Goal: Transaction & Acquisition: Download file/media

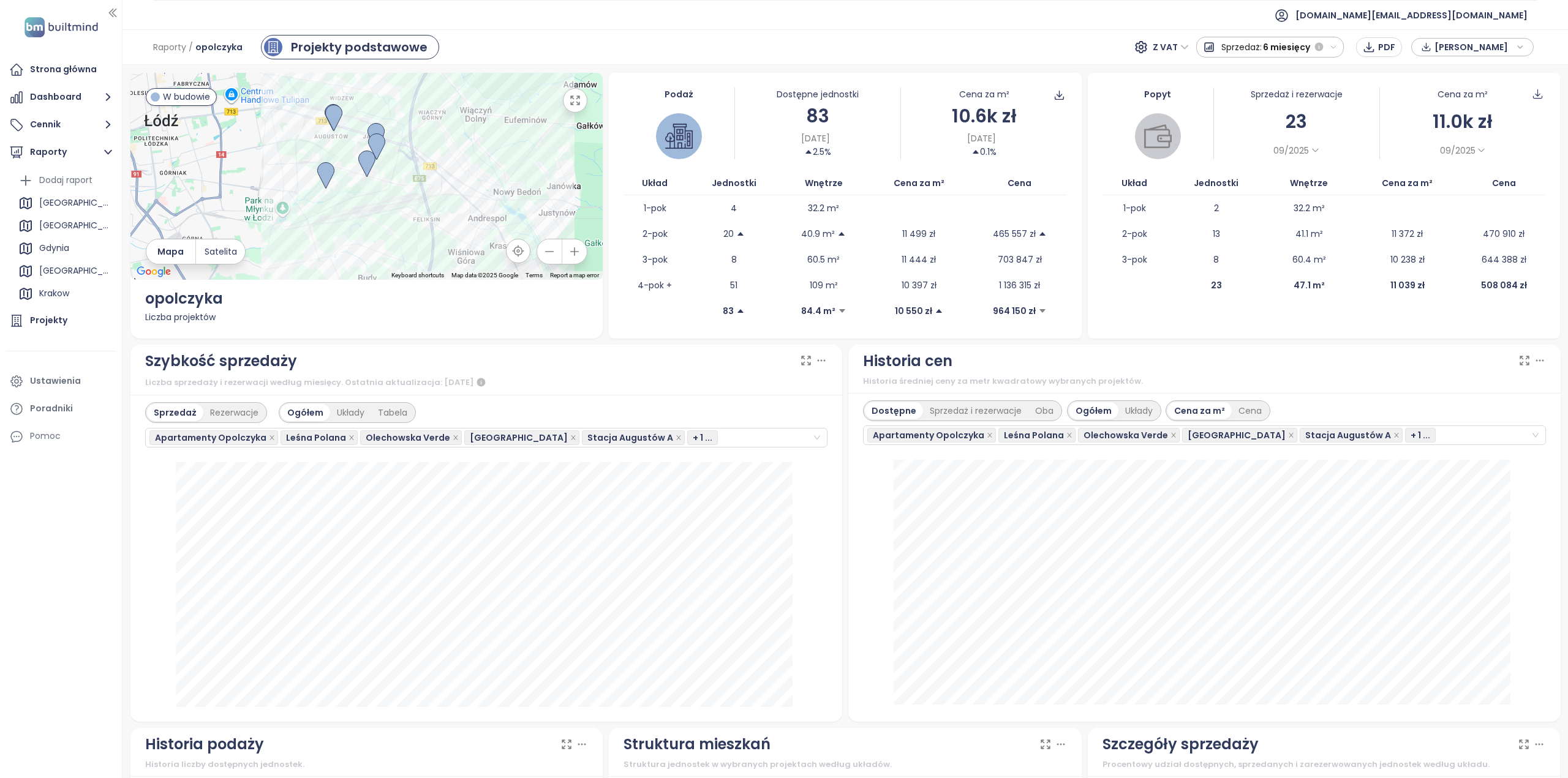
scroll to position [157, 0]
click at [112, 12] on icon "button" at bounding box center [112, 12] width 12 height 12
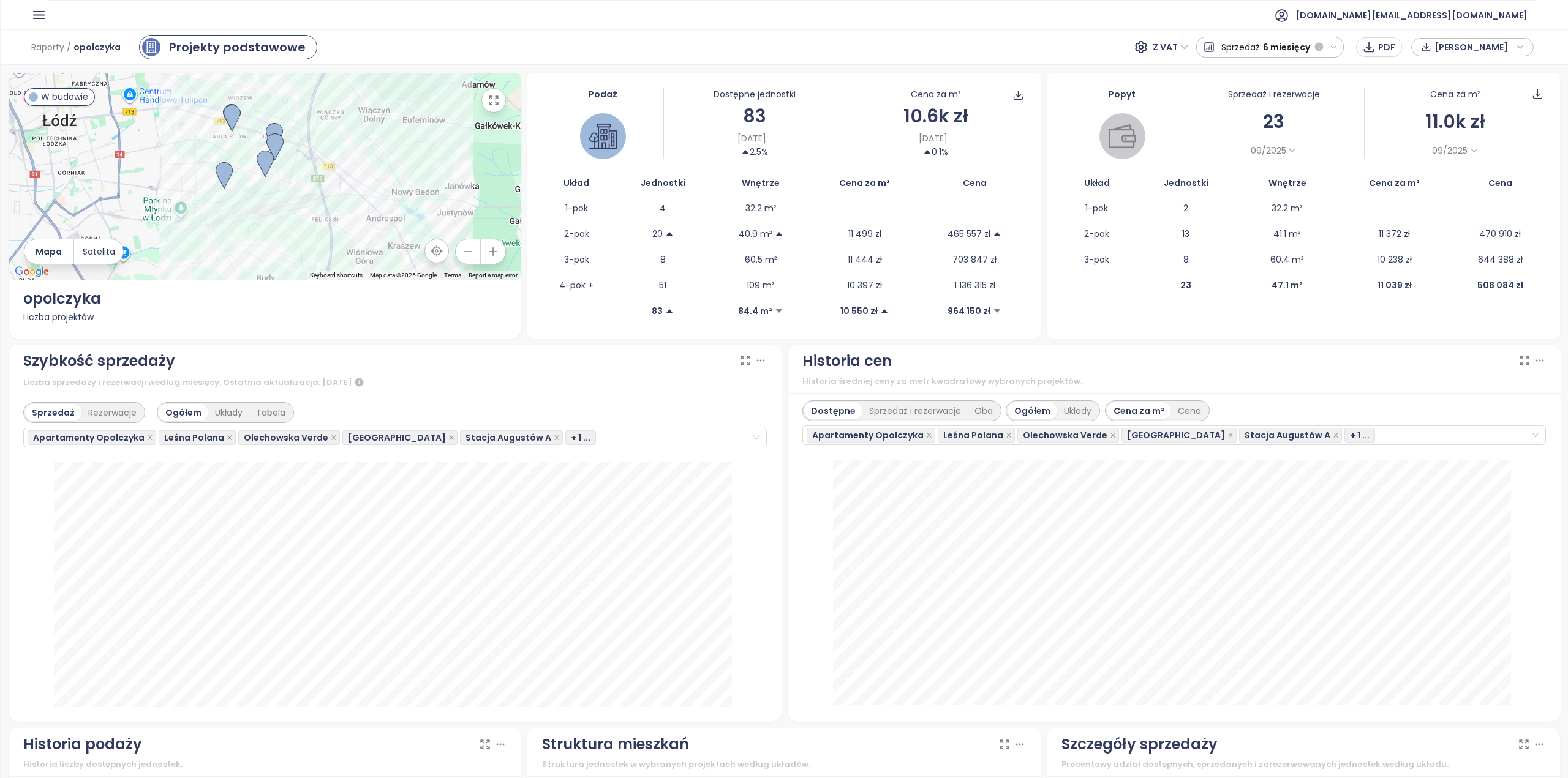
click at [34, 17] on icon "button" at bounding box center [39, 15] width 15 height 15
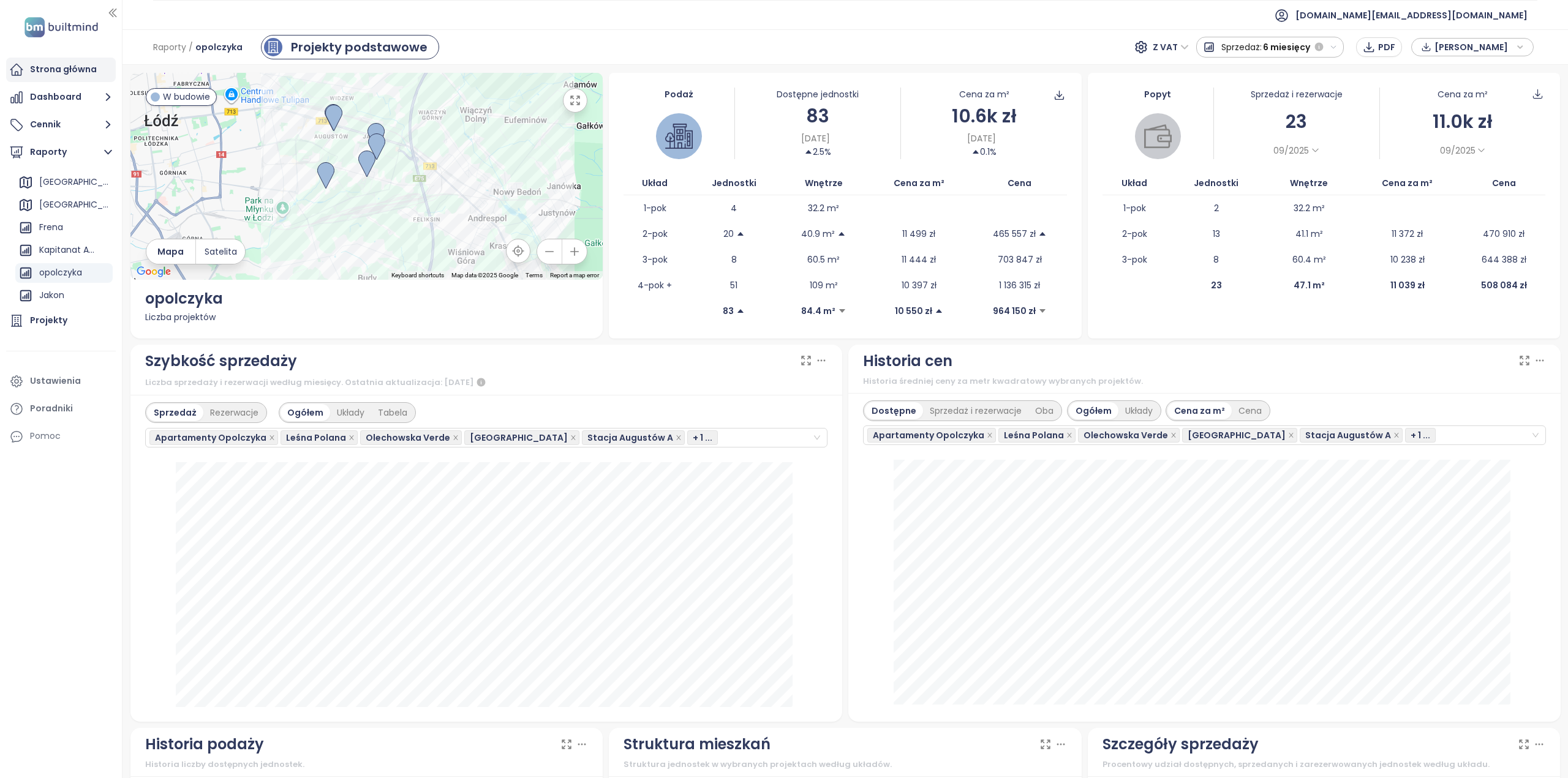
click at [49, 71] on div "Strona główna" at bounding box center [63, 69] width 67 height 15
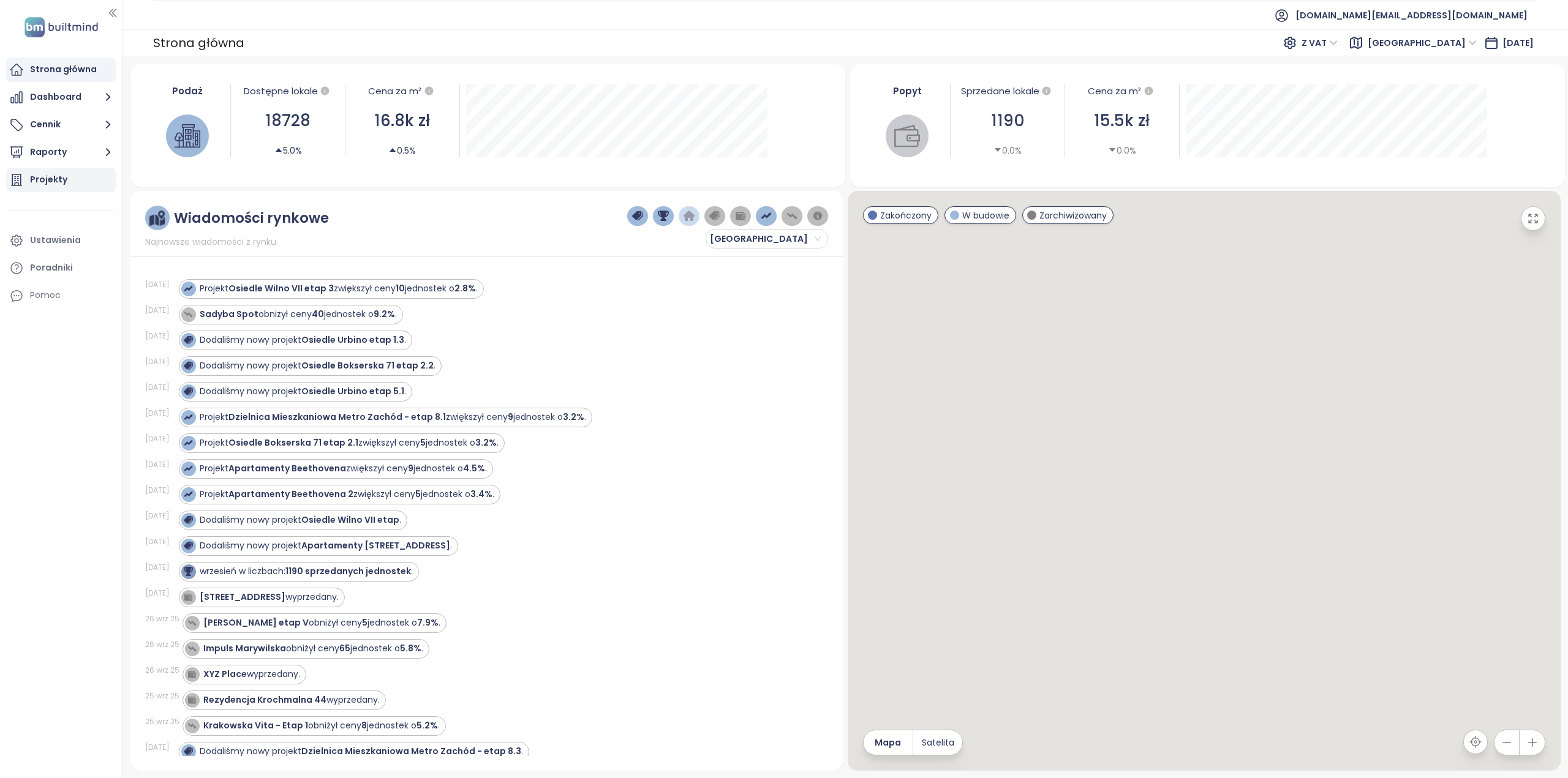
click at [58, 178] on div "Projekty" at bounding box center [48, 179] width 37 height 15
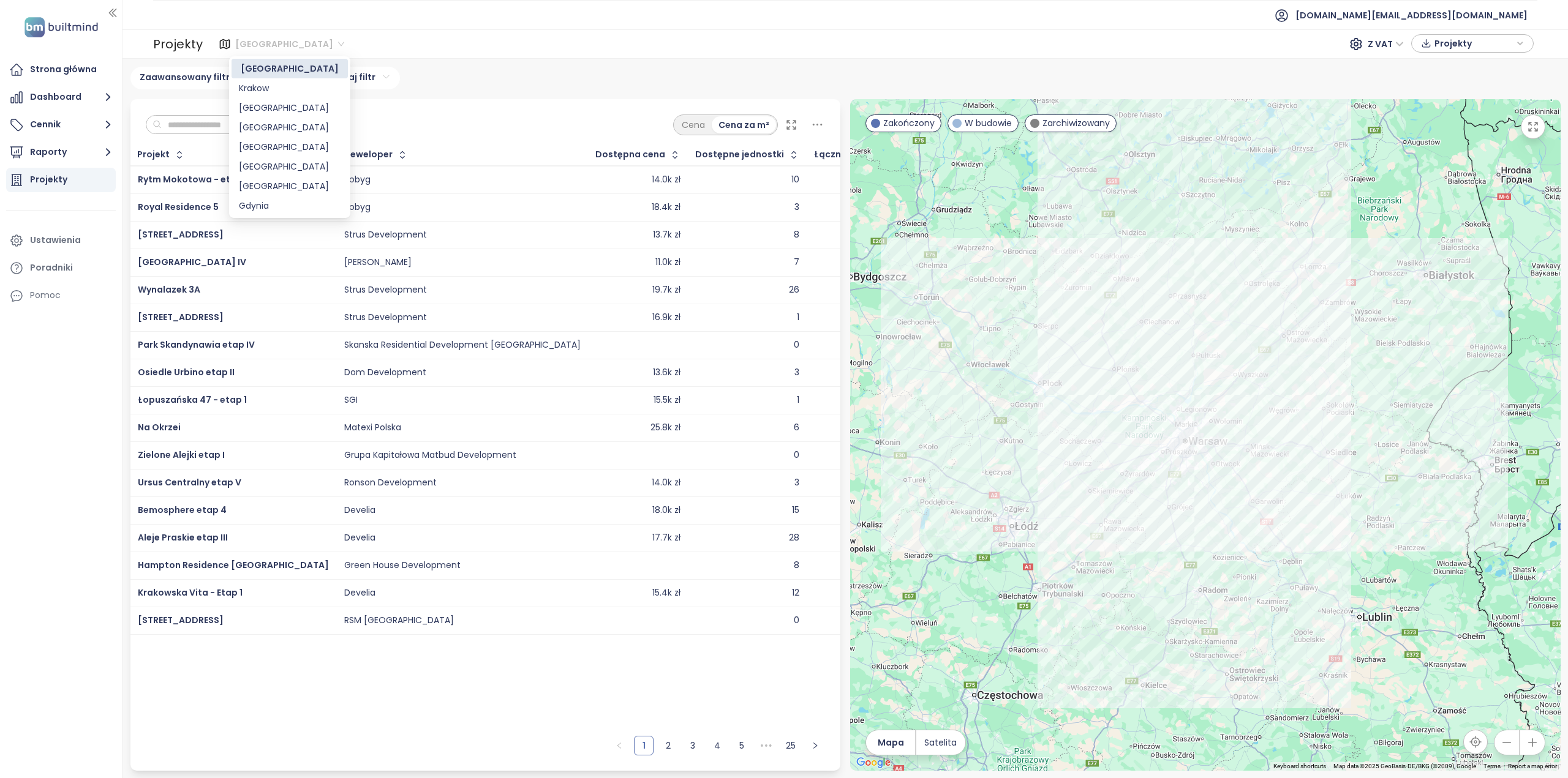
click at [270, 41] on span "[GEOGRAPHIC_DATA]" at bounding box center [289, 44] width 109 height 18
click at [264, 153] on div "[GEOGRAPHIC_DATA]" at bounding box center [289, 147] width 101 height 13
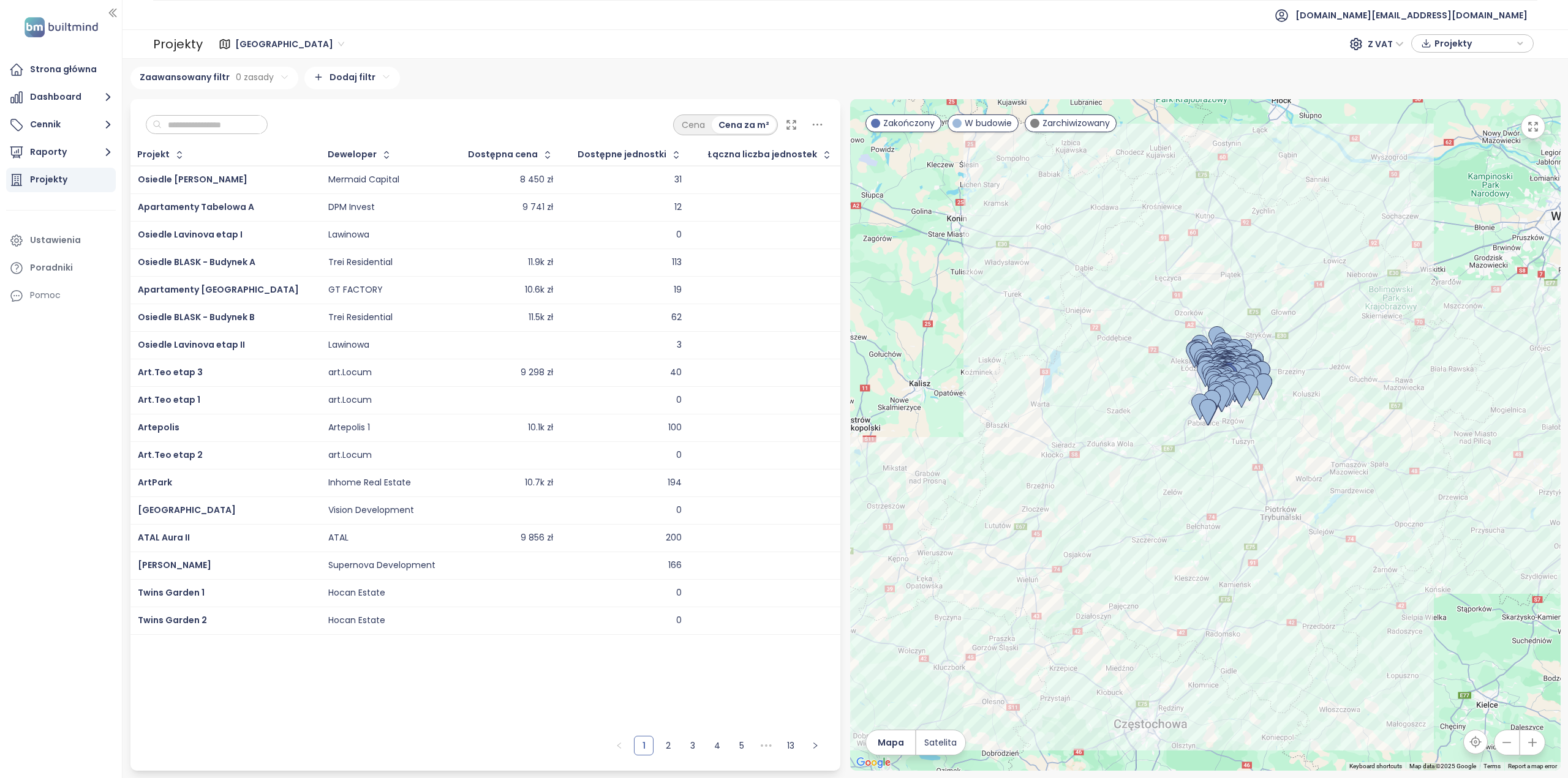
click at [203, 124] on input "text" at bounding box center [211, 125] width 99 height 18
paste input "**********"
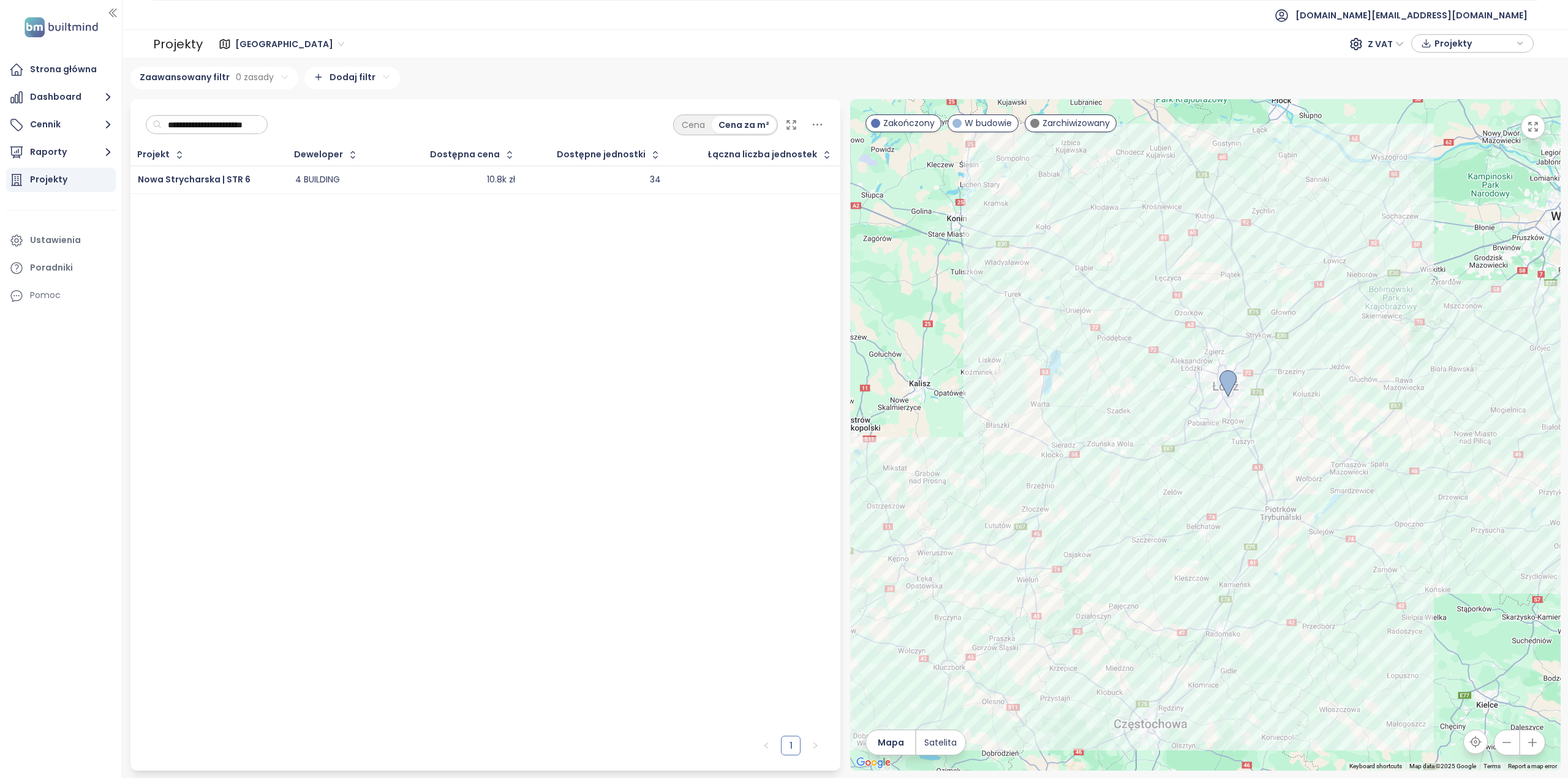
scroll to position [0, 1]
type input "**********"
click at [231, 174] on span "Nowa Strycharska | STR 6" at bounding box center [194, 179] width 112 height 12
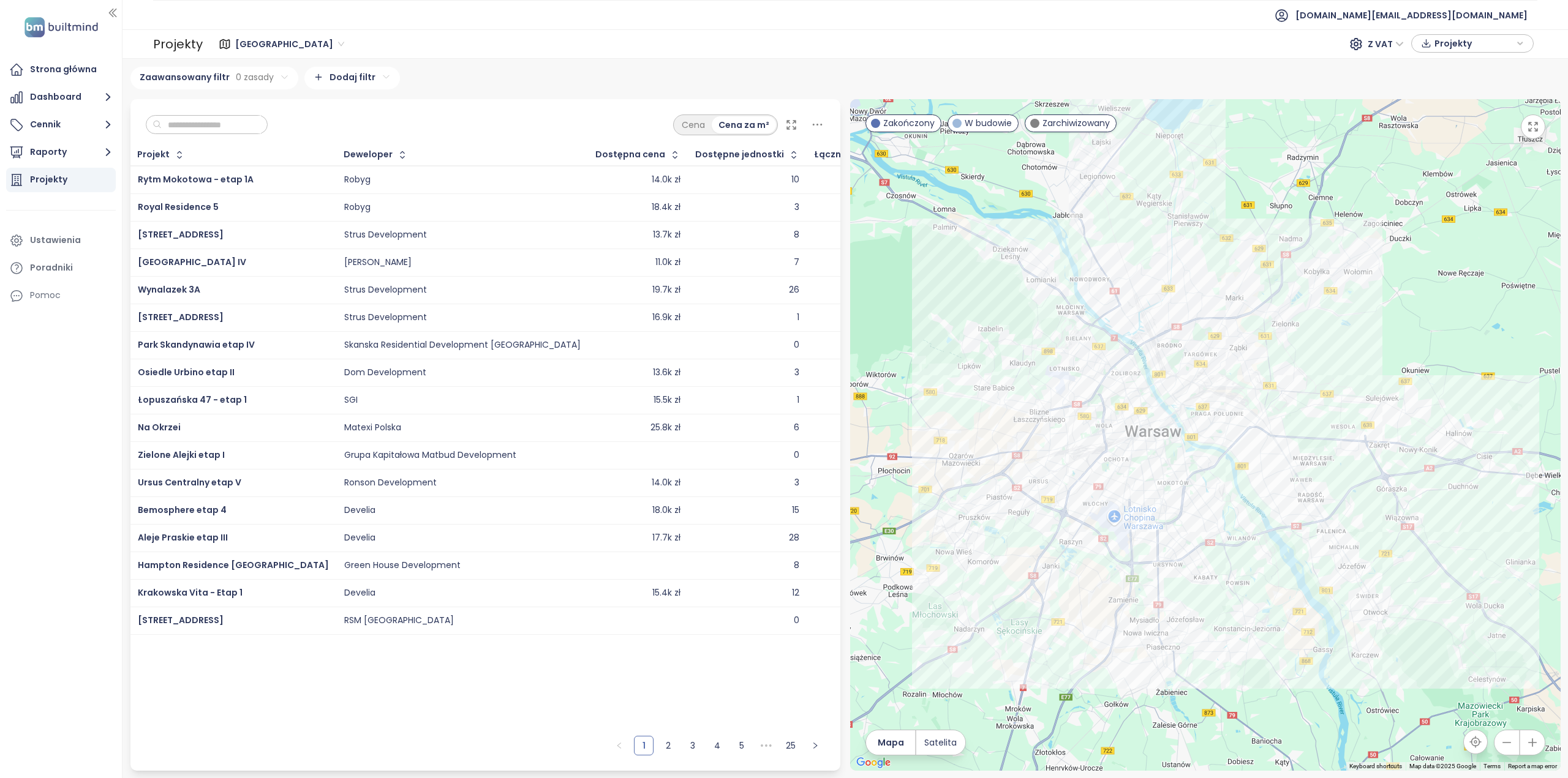
click at [69, 183] on div "Projekty" at bounding box center [60, 180] width 109 height 24
click at [60, 183] on div "Projekty" at bounding box center [48, 179] width 37 height 15
click at [101, 151] on icon "button" at bounding box center [108, 152] width 15 height 15
click at [78, 180] on div "Dodaj raport" at bounding box center [65, 180] width 54 height 15
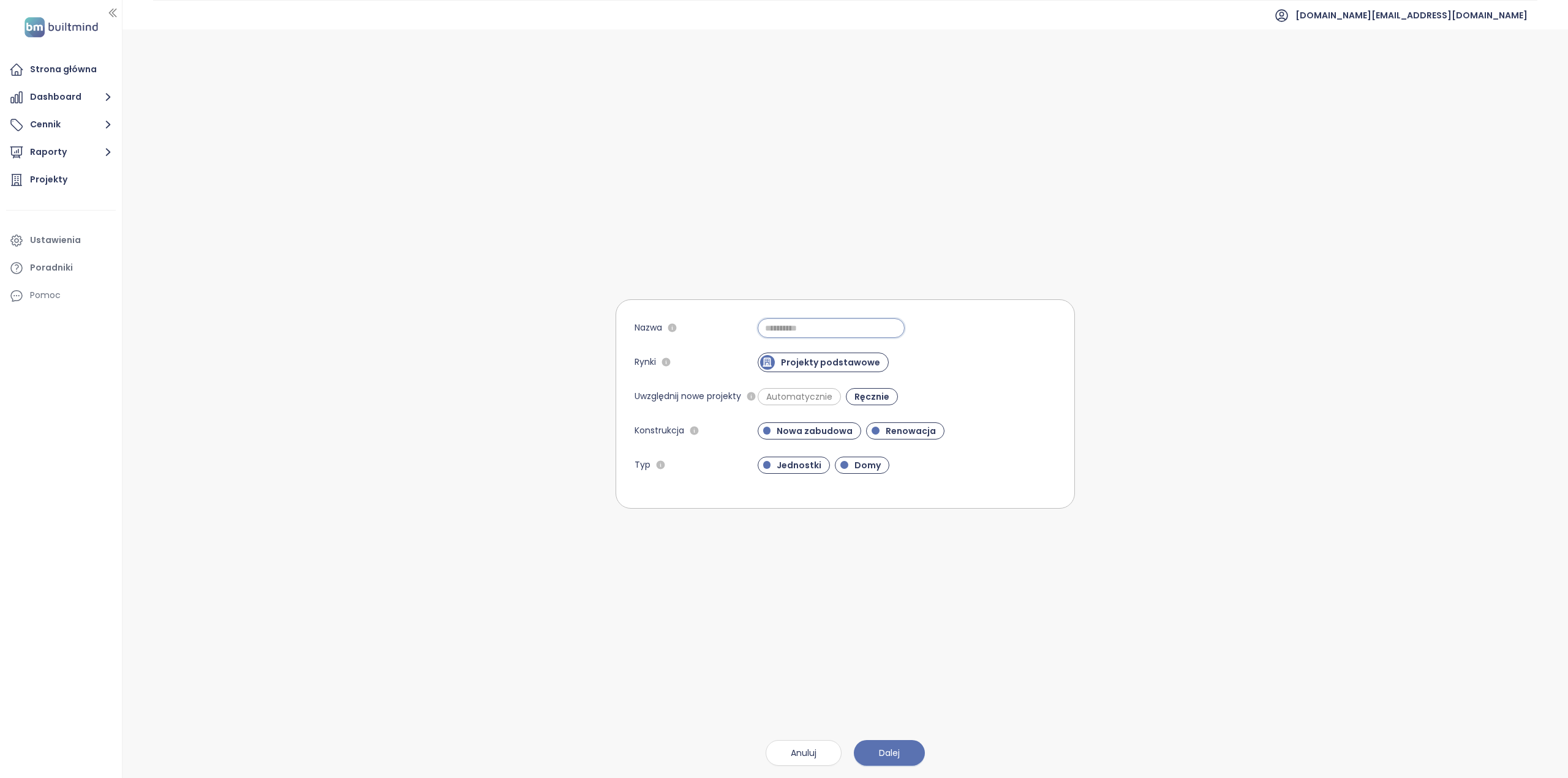
click at [801, 328] on input "Nazwa" at bounding box center [831, 328] width 147 height 20
paste input "**********"
type input "**********"
click at [795, 391] on span "Automatycznie" at bounding box center [799, 396] width 79 height 12
click at [899, 762] on button "Dalej" at bounding box center [889, 752] width 71 height 26
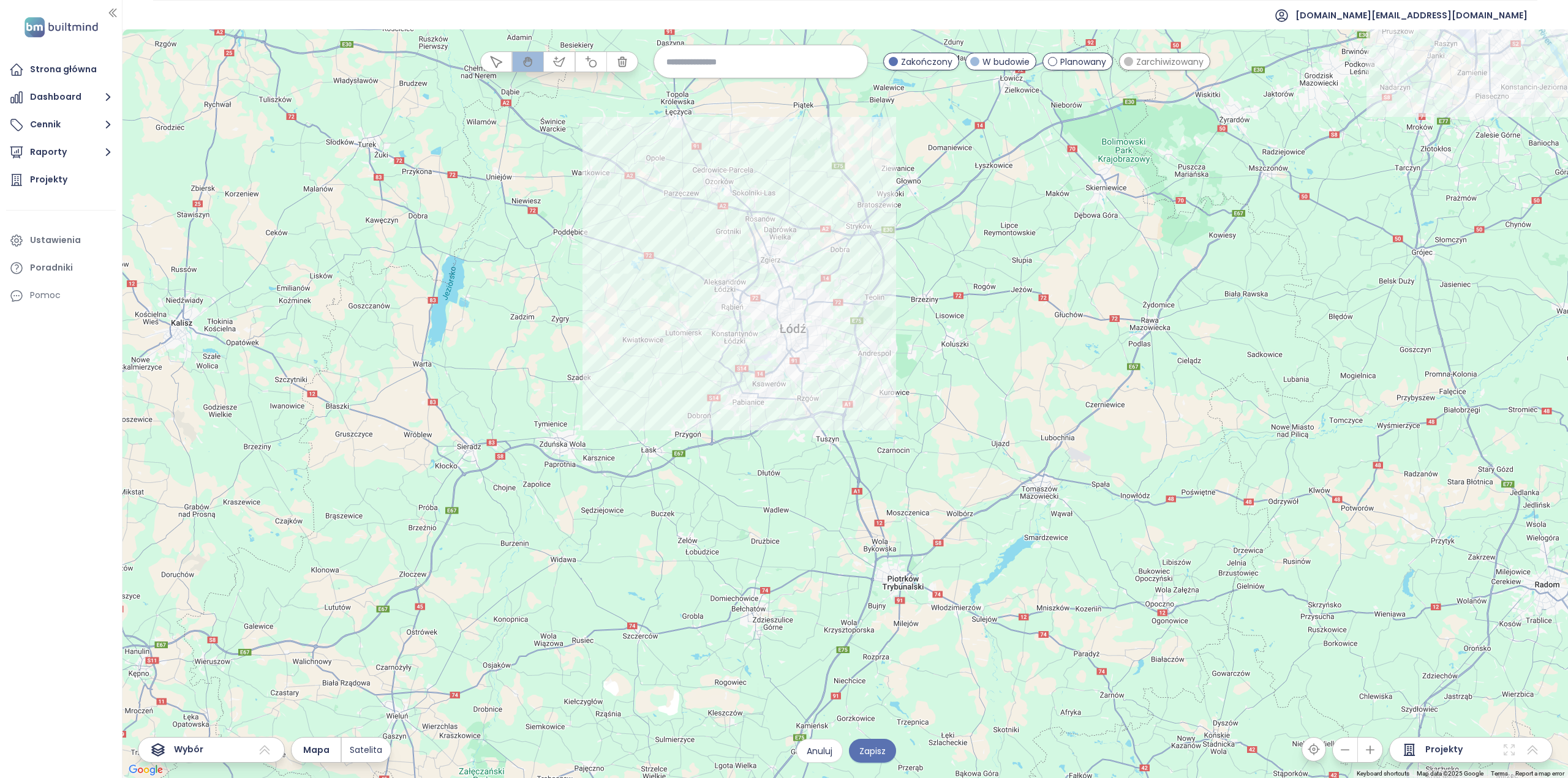
drag, startPoint x: 790, startPoint y: 402, endPoint x: 924, endPoint y: 444, distance: 140.4
click at [921, 446] on div at bounding box center [845, 404] width 1445 height 749
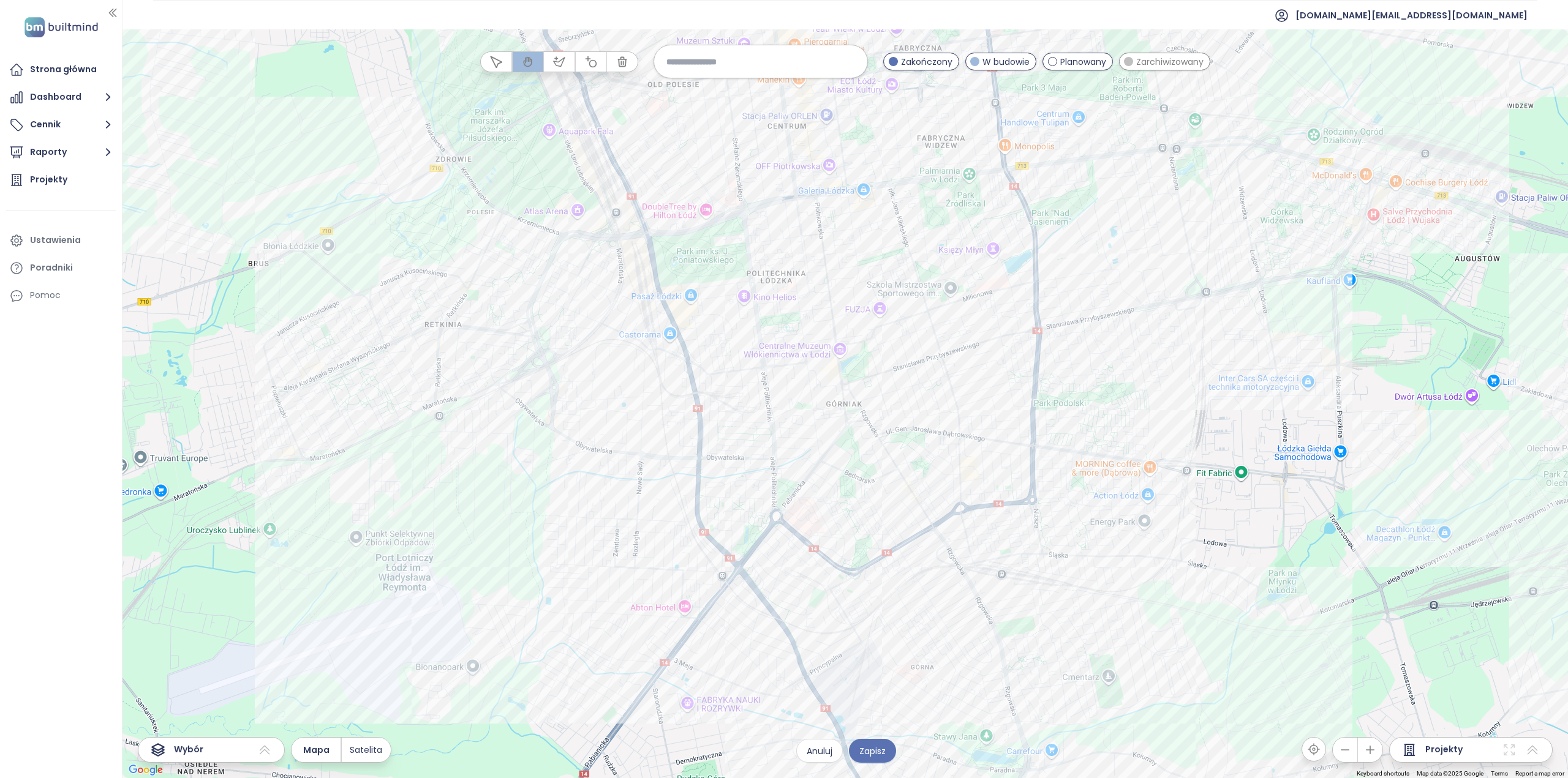
drag, startPoint x: 995, startPoint y: 297, endPoint x: 971, endPoint y: 406, distance: 111.6
click at [971, 406] on div at bounding box center [845, 404] width 1445 height 749
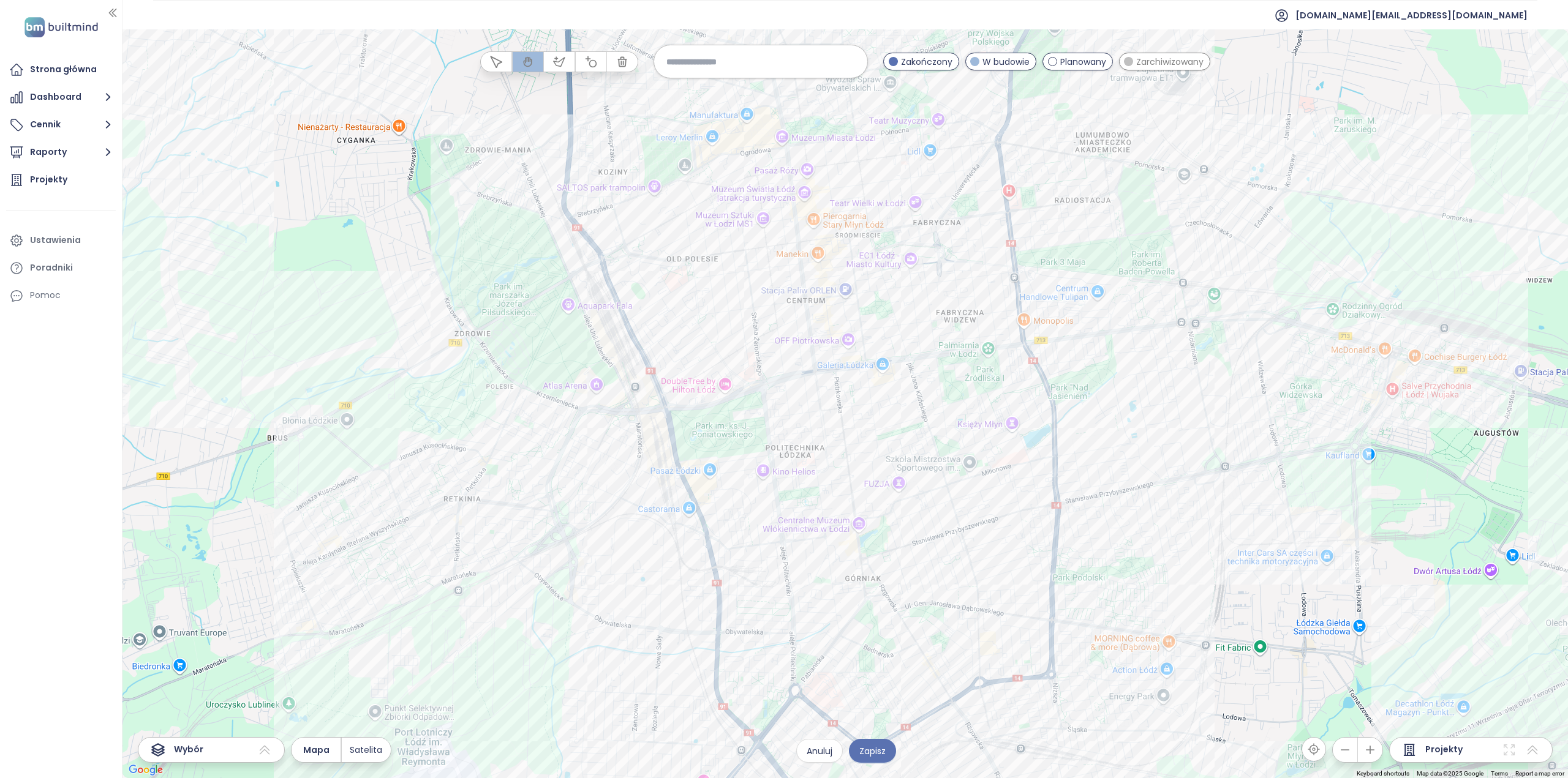
drag, startPoint x: 915, startPoint y: 435, endPoint x: 936, endPoint y: 503, distance: 71.2
click at [928, 518] on div at bounding box center [845, 404] width 1445 height 749
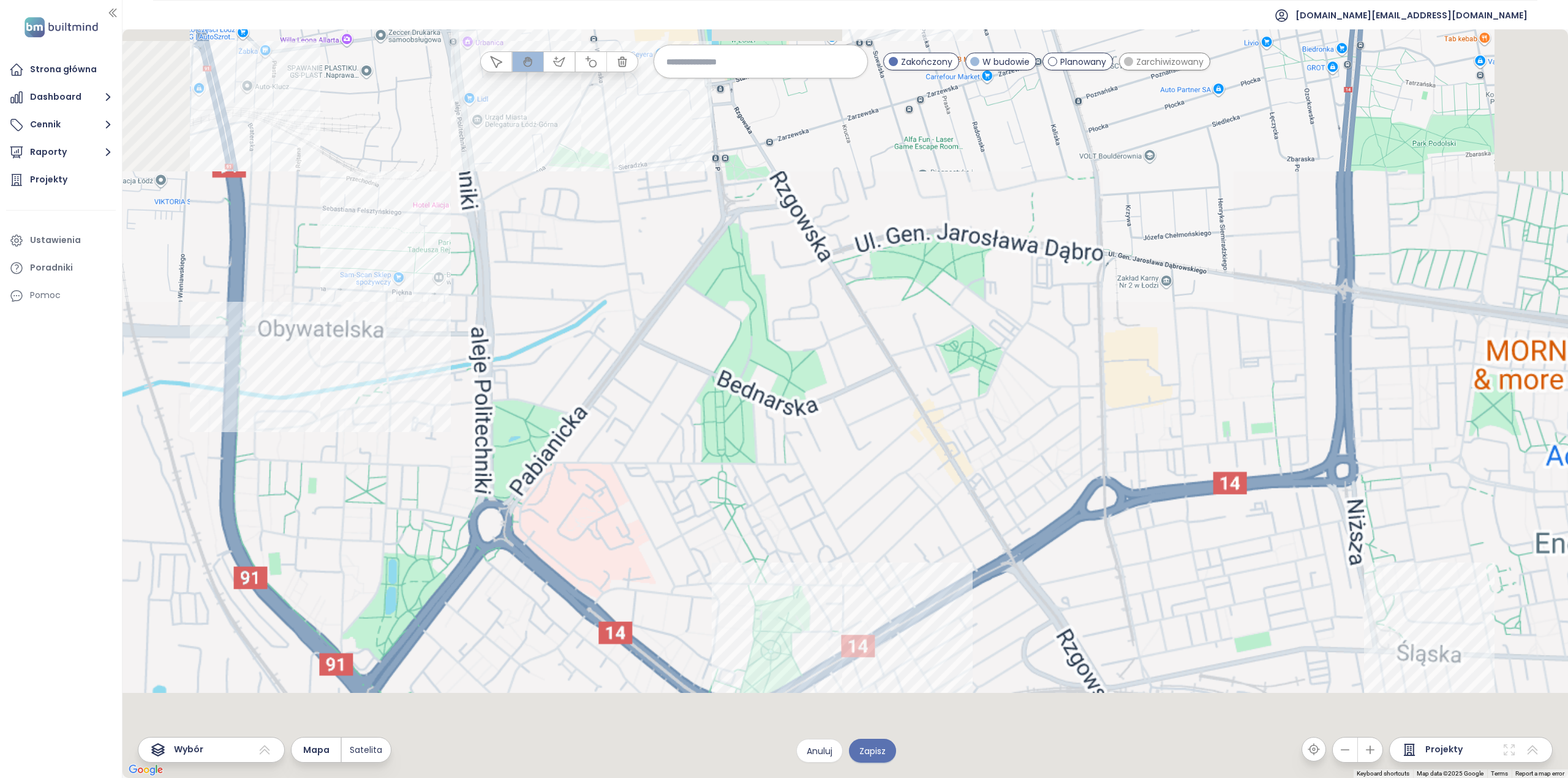
drag, startPoint x: 931, startPoint y: 550, endPoint x: 937, endPoint y: -47, distance: 597.0
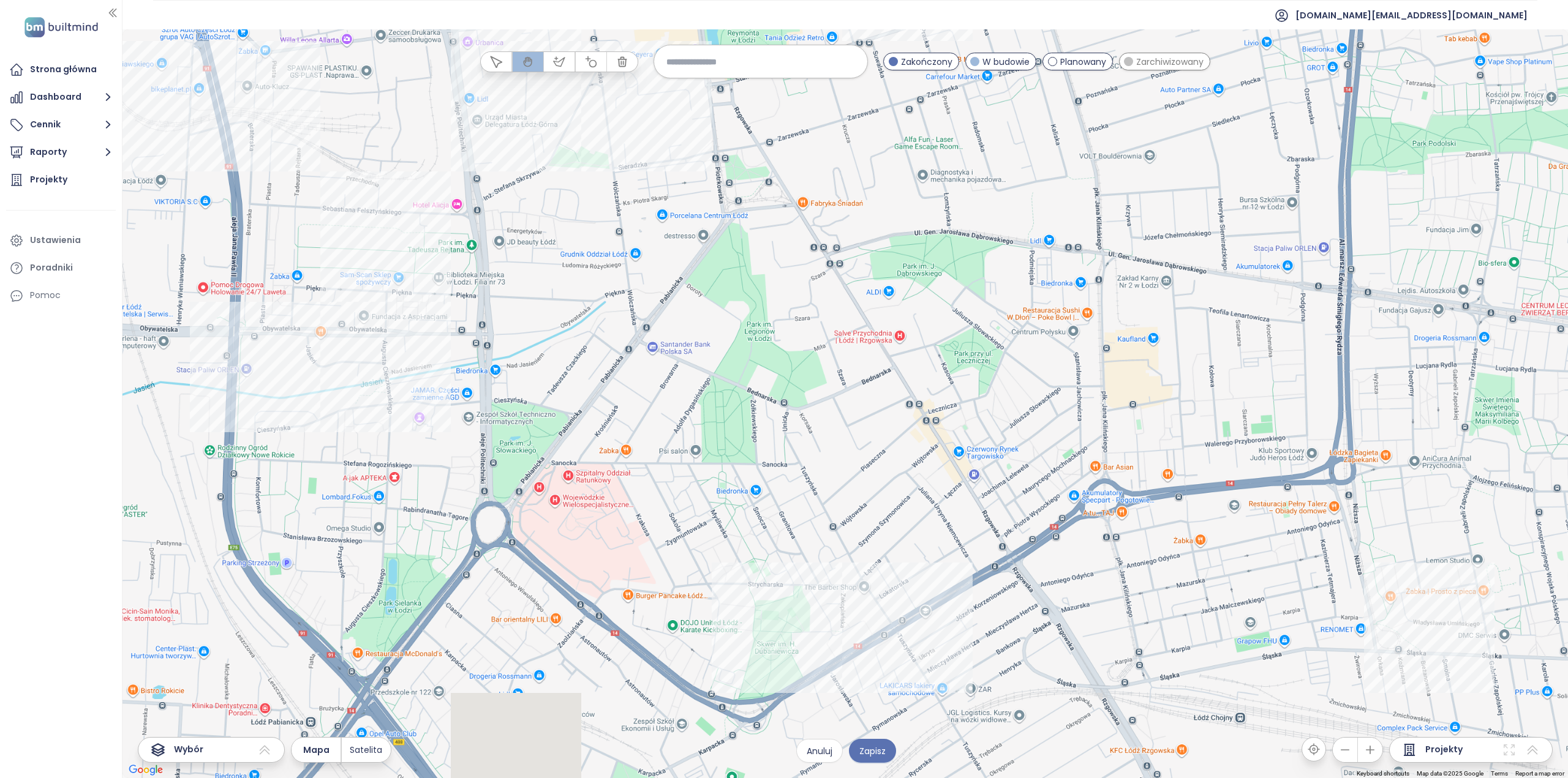
click at [937, 0] on html "Strona główna Dashboard Cennik Raporty Projekty Ustawienia Poradniki Pomoc test…" at bounding box center [784, 389] width 1568 height 778
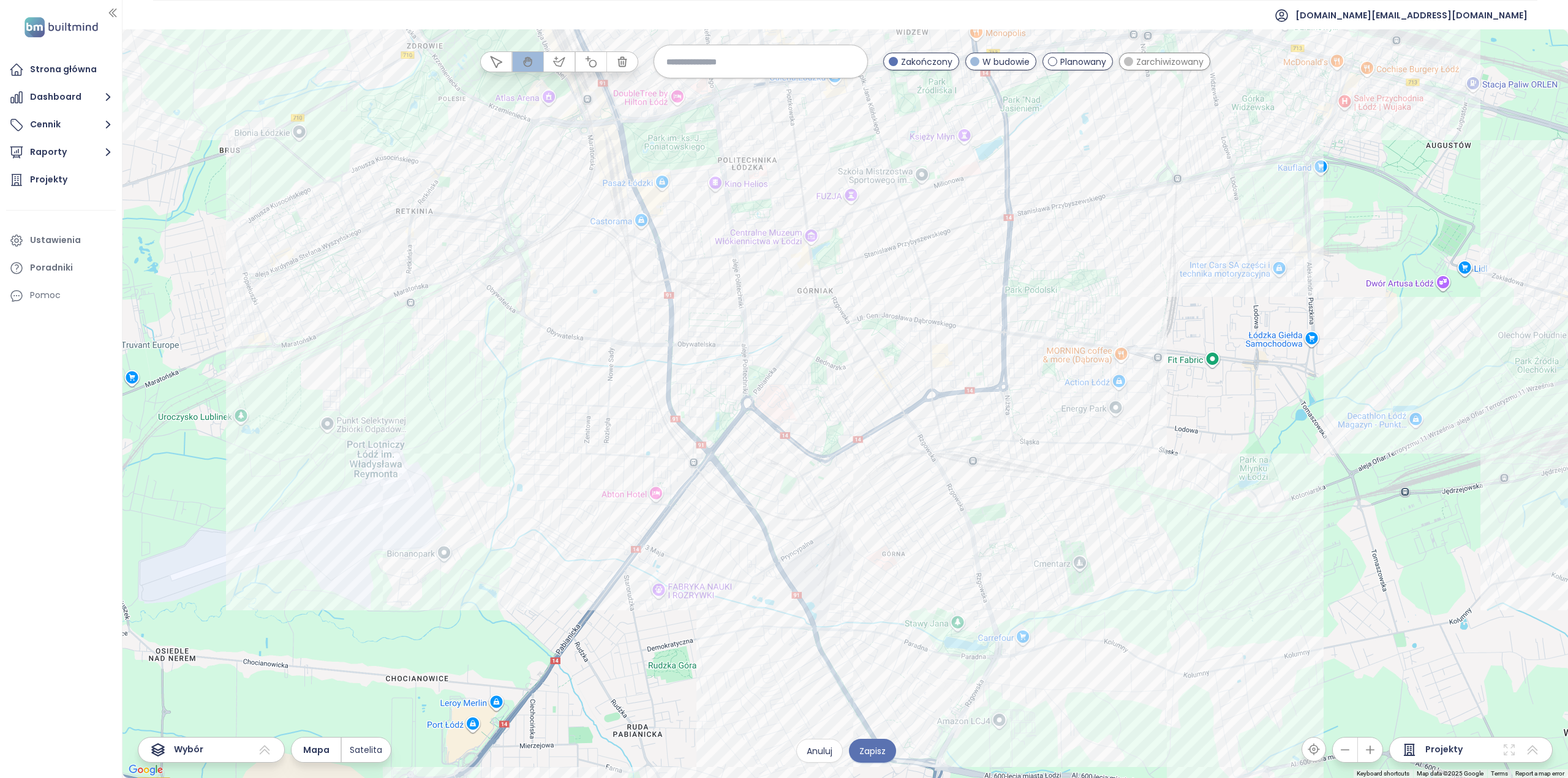
drag, startPoint x: 838, startPoint y: 371, endPoint x: 854, endPoint y: 415, distance: 46.8
click at [856, 420] on div at bounding box center [845, 404] width 1445 height 749
click at [592, 65] on icon "button" at bounding box center [591, 62] width 12 height 12
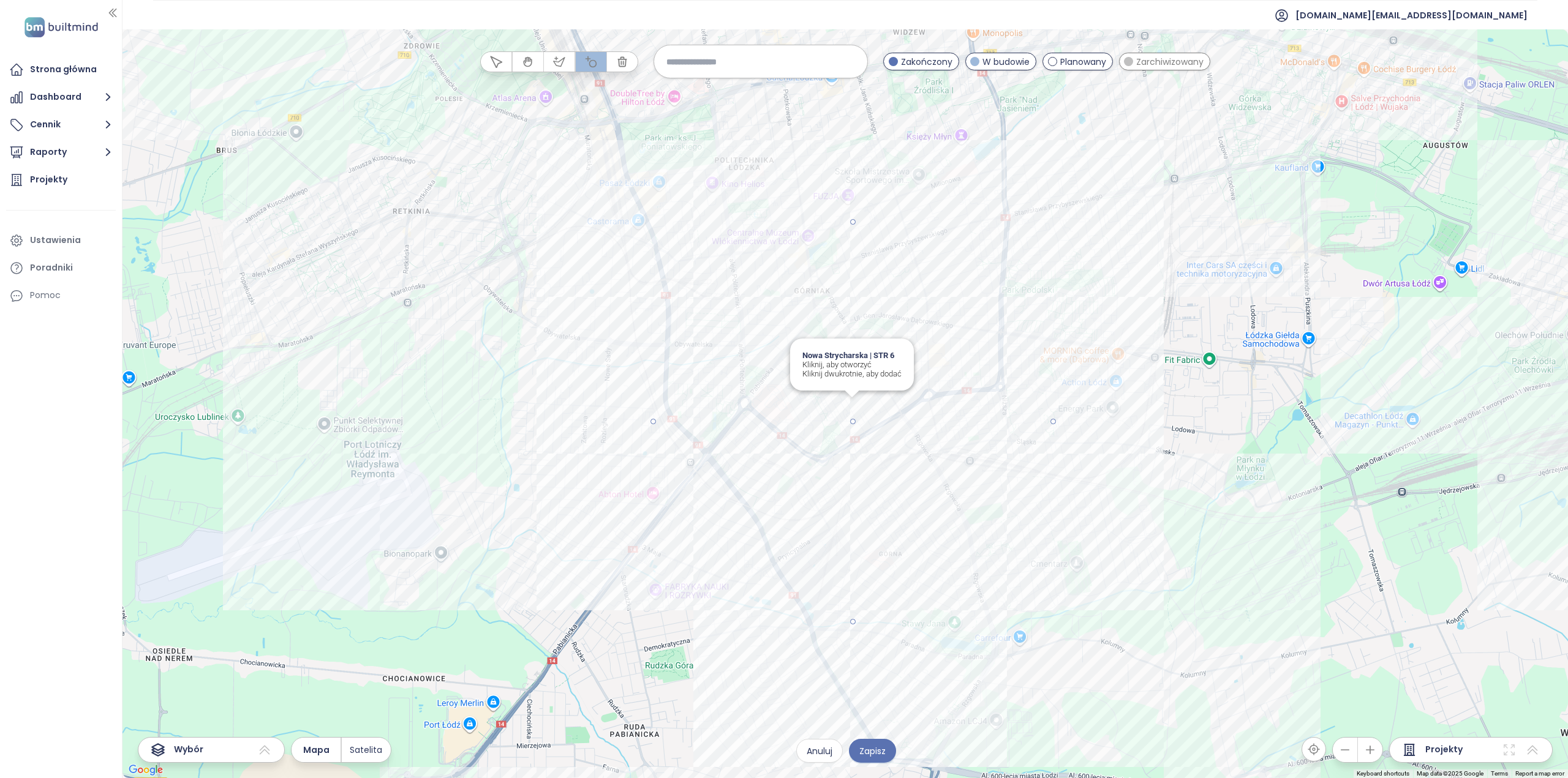
drag, startPoint x: 852, startPoint y: 422, endPoint x: 1045, endPoint y: 479, distance: 201.2
click at [1045, 479] on div at bounding box center [845, 404] width 1445 height 749
click at [865, 752] on span "Zapisz" at bounding box center [872, 751] width 26 height 13
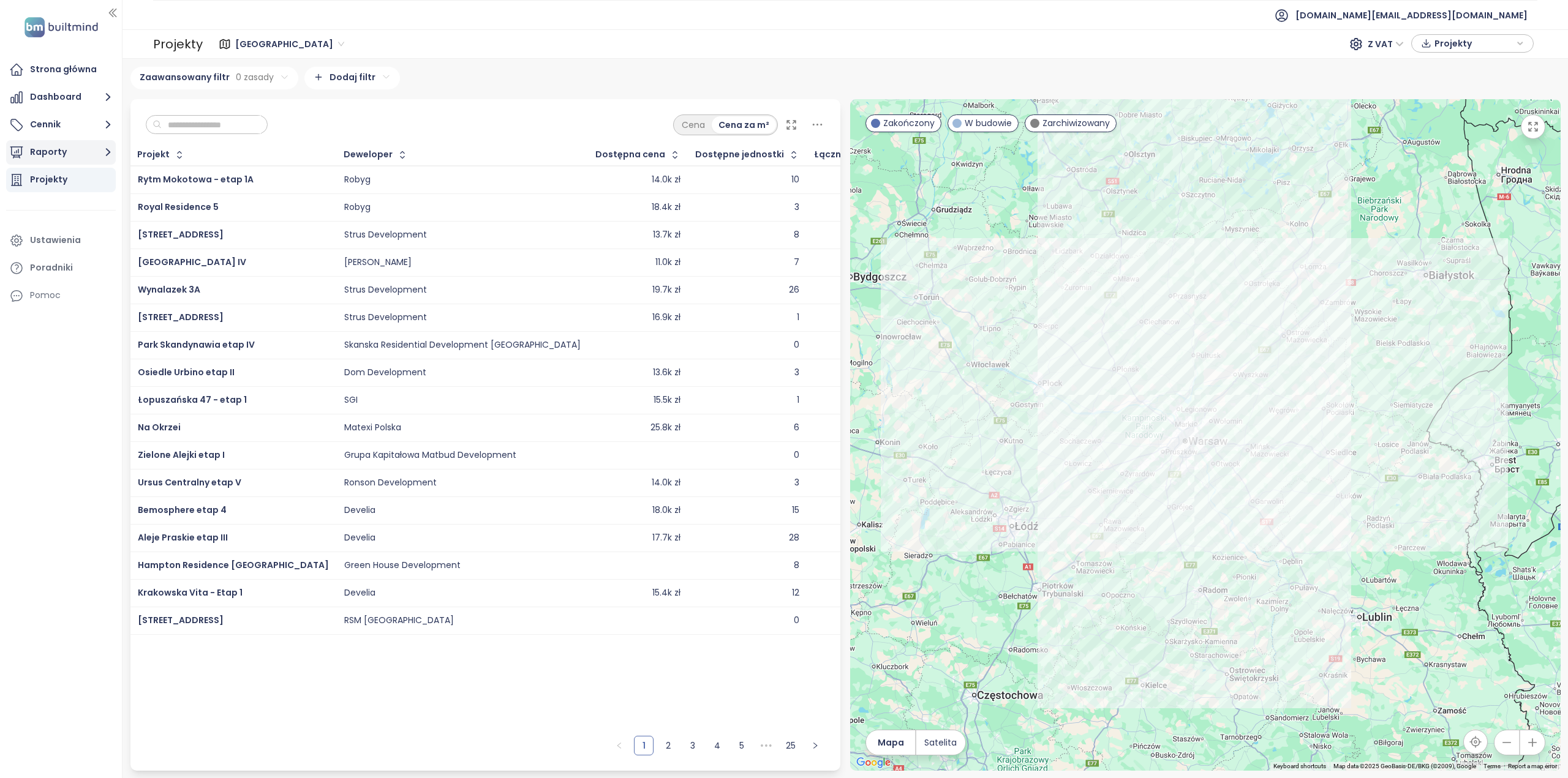
click at [57, 159] on button "Raporty" at bounding box center [60, 152] width 109 height 24
click at [72, 247] on div "Nowa Strycharska | STR 6" at bounding box center [68, 243] width 58 height 15
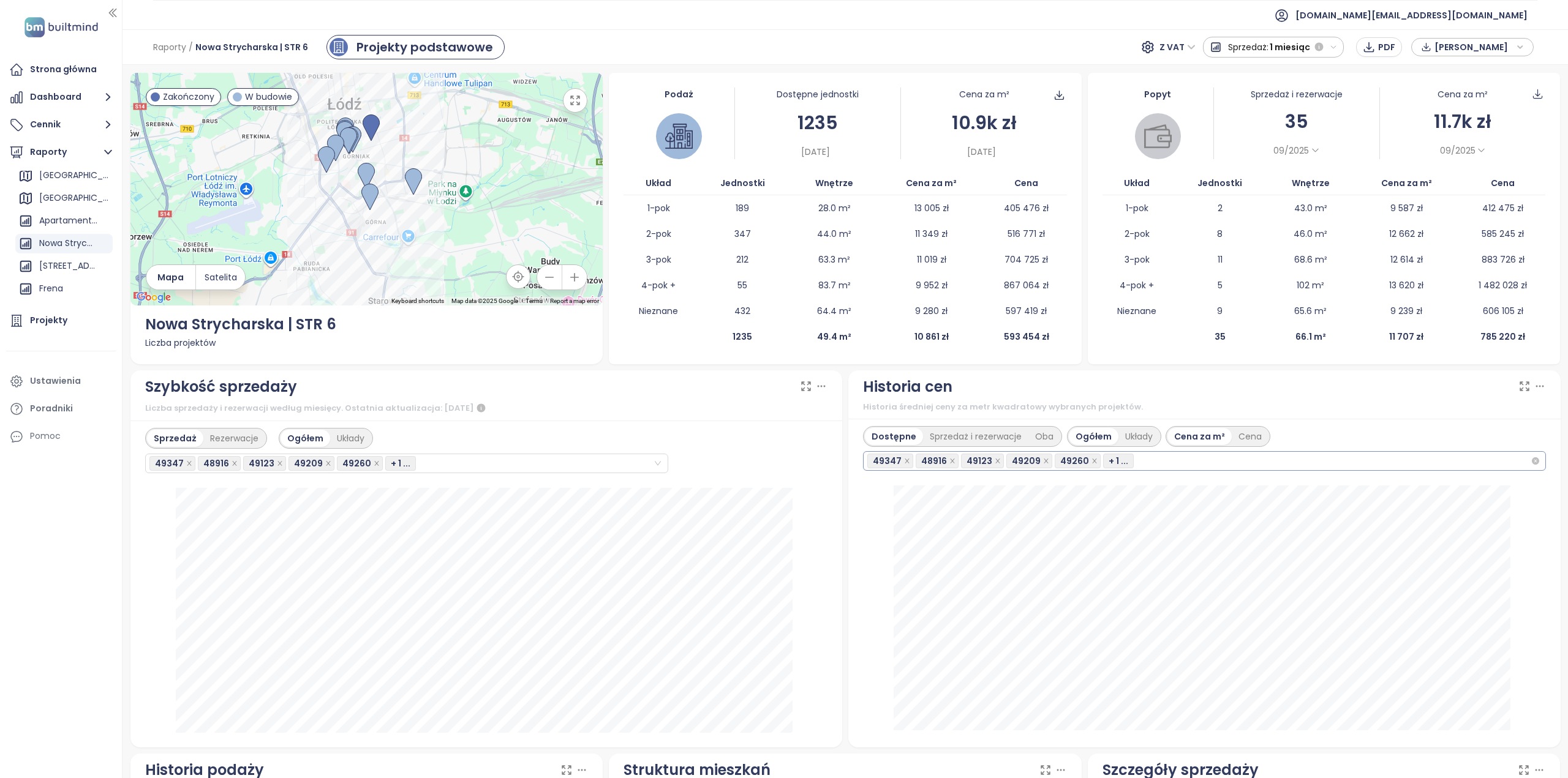
click at [1439, 463] on div "49347 48916 49123 49209 49260 + 1 ..." at bounding box center [1199, 460] width 663 height 17
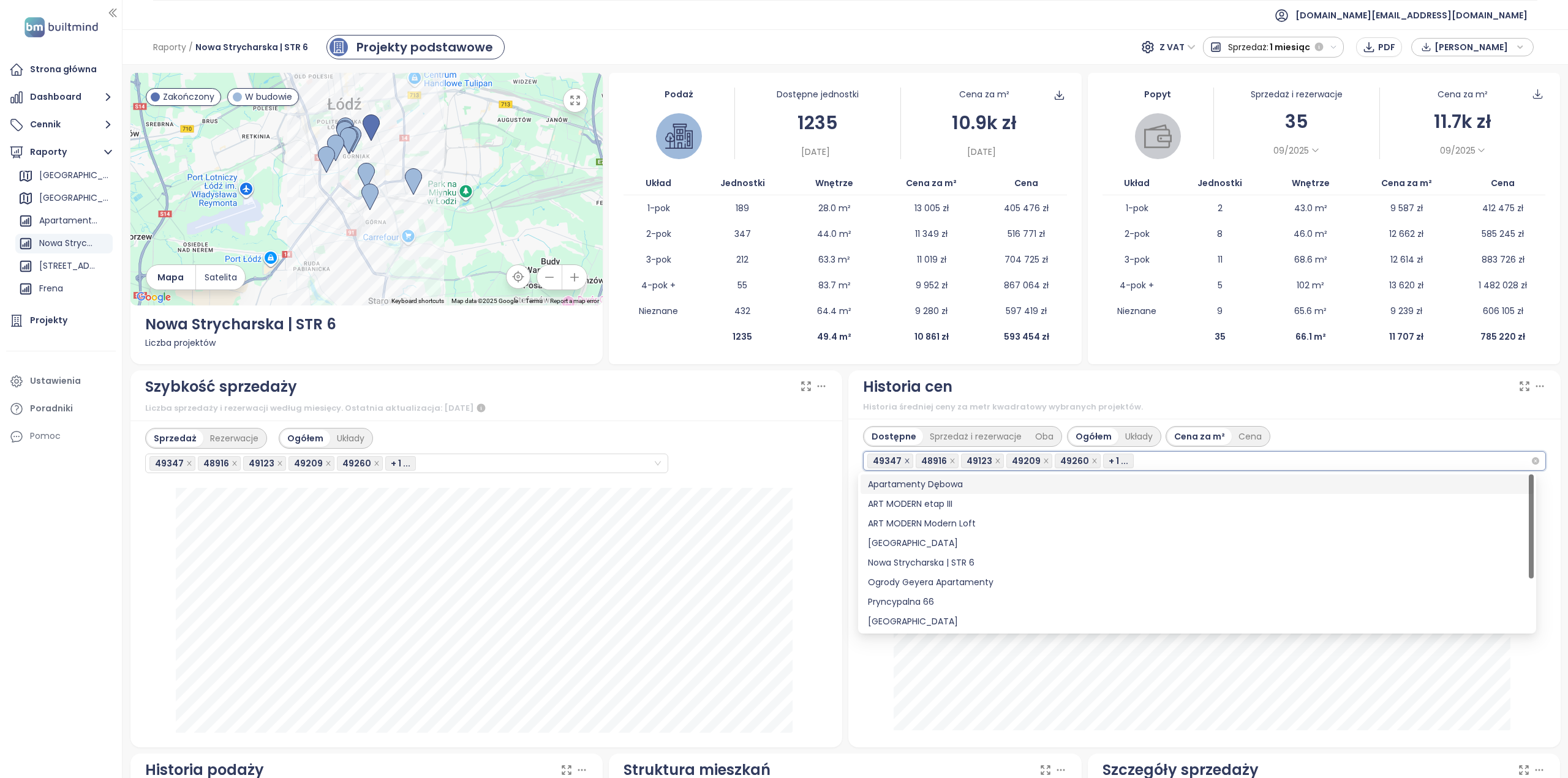
click at [905, 460] on icon "close" at bounding box center [907, 461] width 4 height 4
click at [905, 459] on icon "close" at bounding box center [907, 461] width 4 height 4
click at [904, 459] on icon "close" at bounding box center [907, 461] width 6 height 6
click at [904, 455] on span at bounding box center [907, 461] width 6 height 13
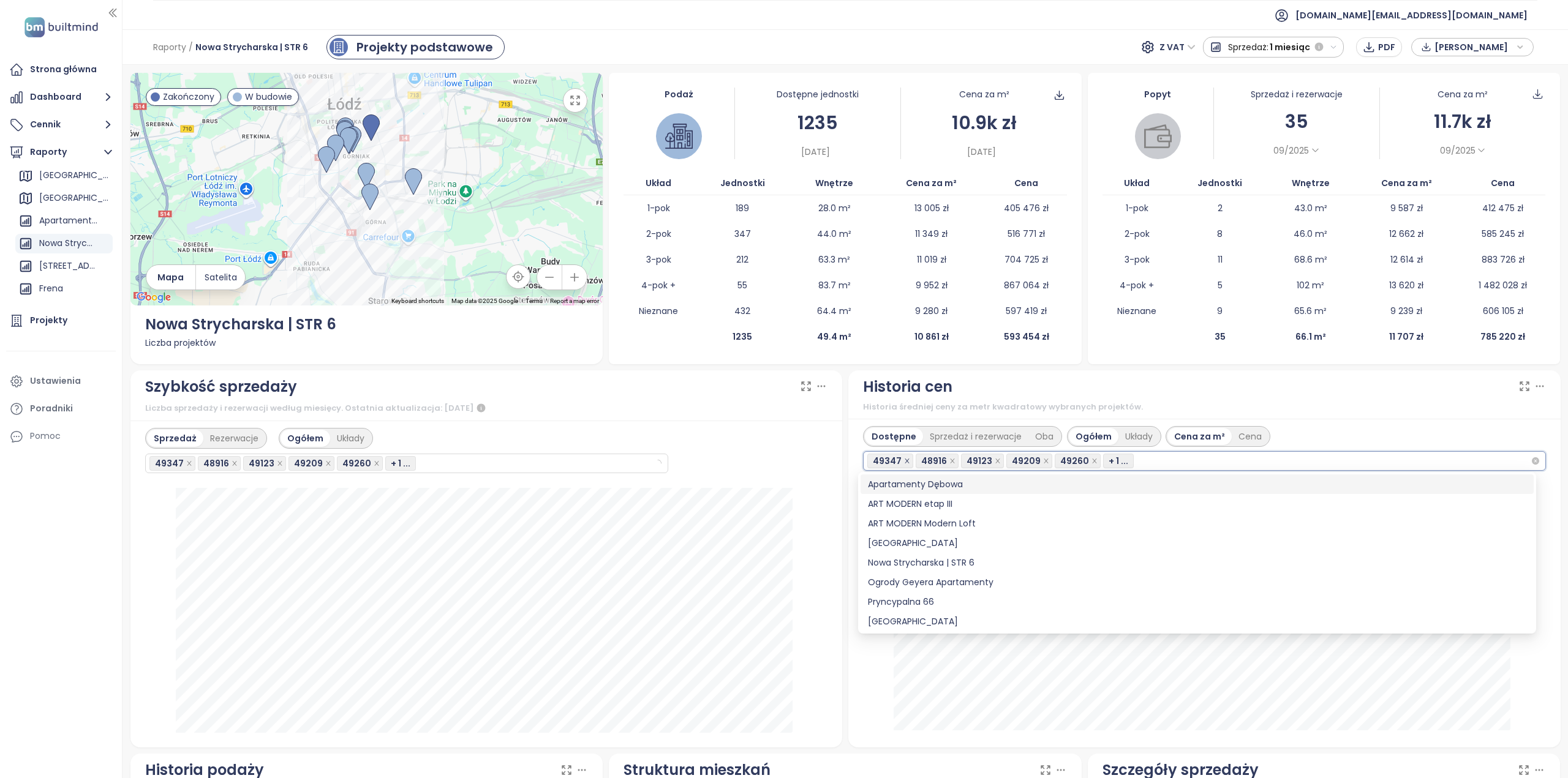
click at [904, 456] on span at bounding box center [907, 461] width 6 height 13
drag, startPoint x: 899, startPoint y: 456, endPoint x: 936, endPoint y: 457, distance: 37.0
click at [904, 457] on span at bounding box center [907, 461] width 6 height 13
click at [1091, 458] on icon "close" at bounding box center [1094, 461] width 6 height 6
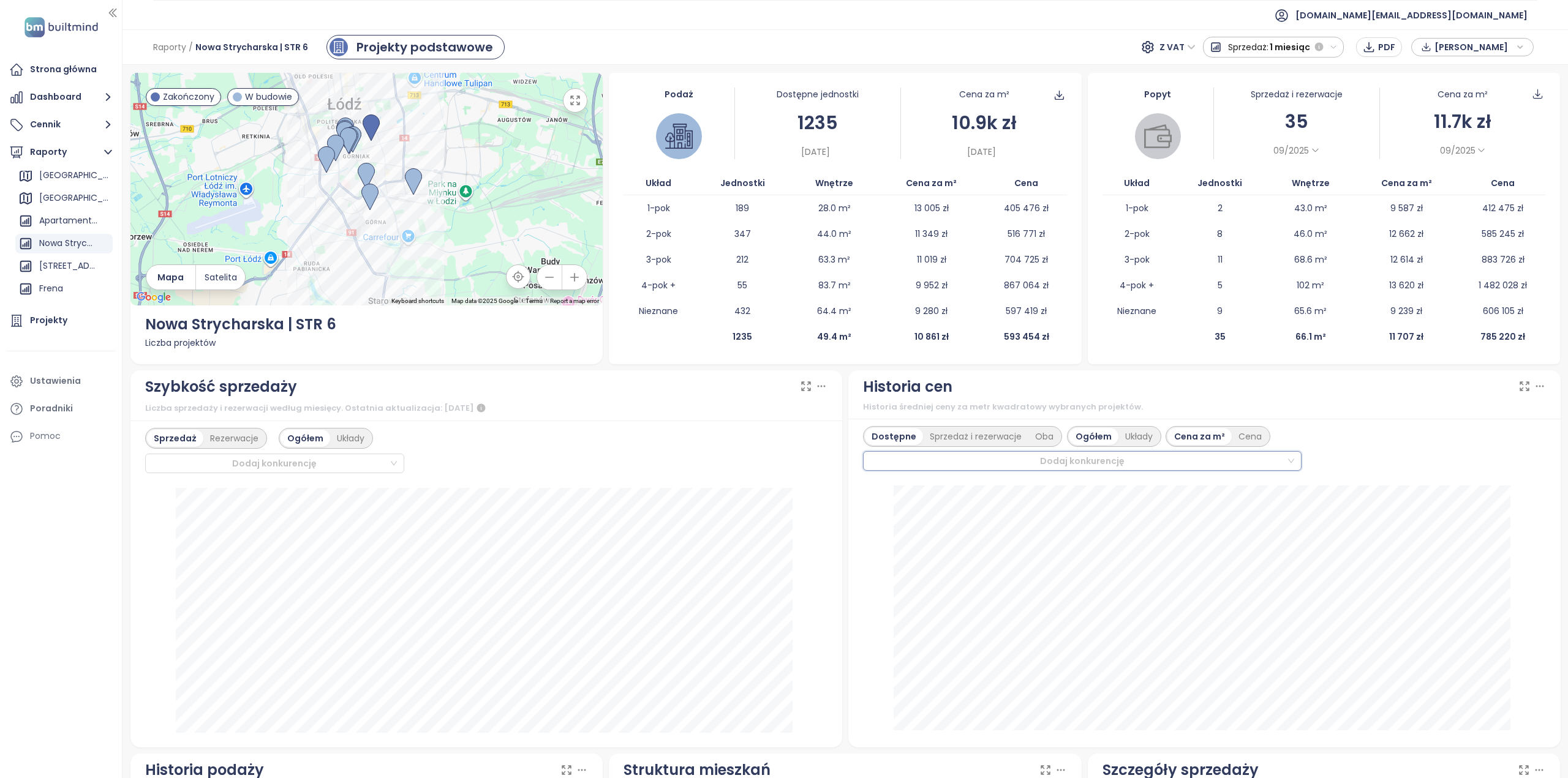
click at [1007, 463] on div at bounding box center [1077, 461] width 419 height 15
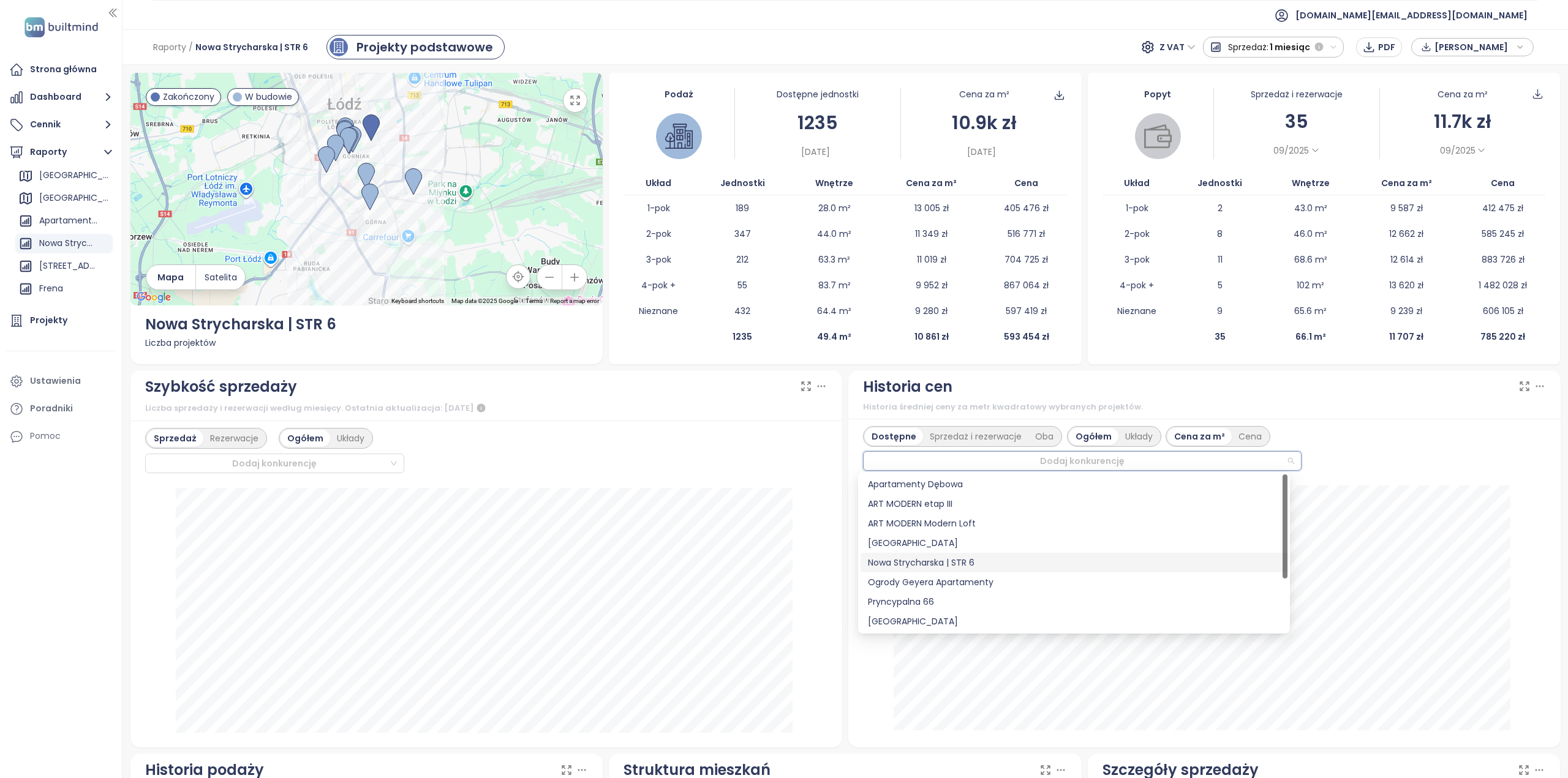
click at [933, 563] on div "Nowa Strycharska | STR 6" at bounding box center [1074, 562] width 412 height 13
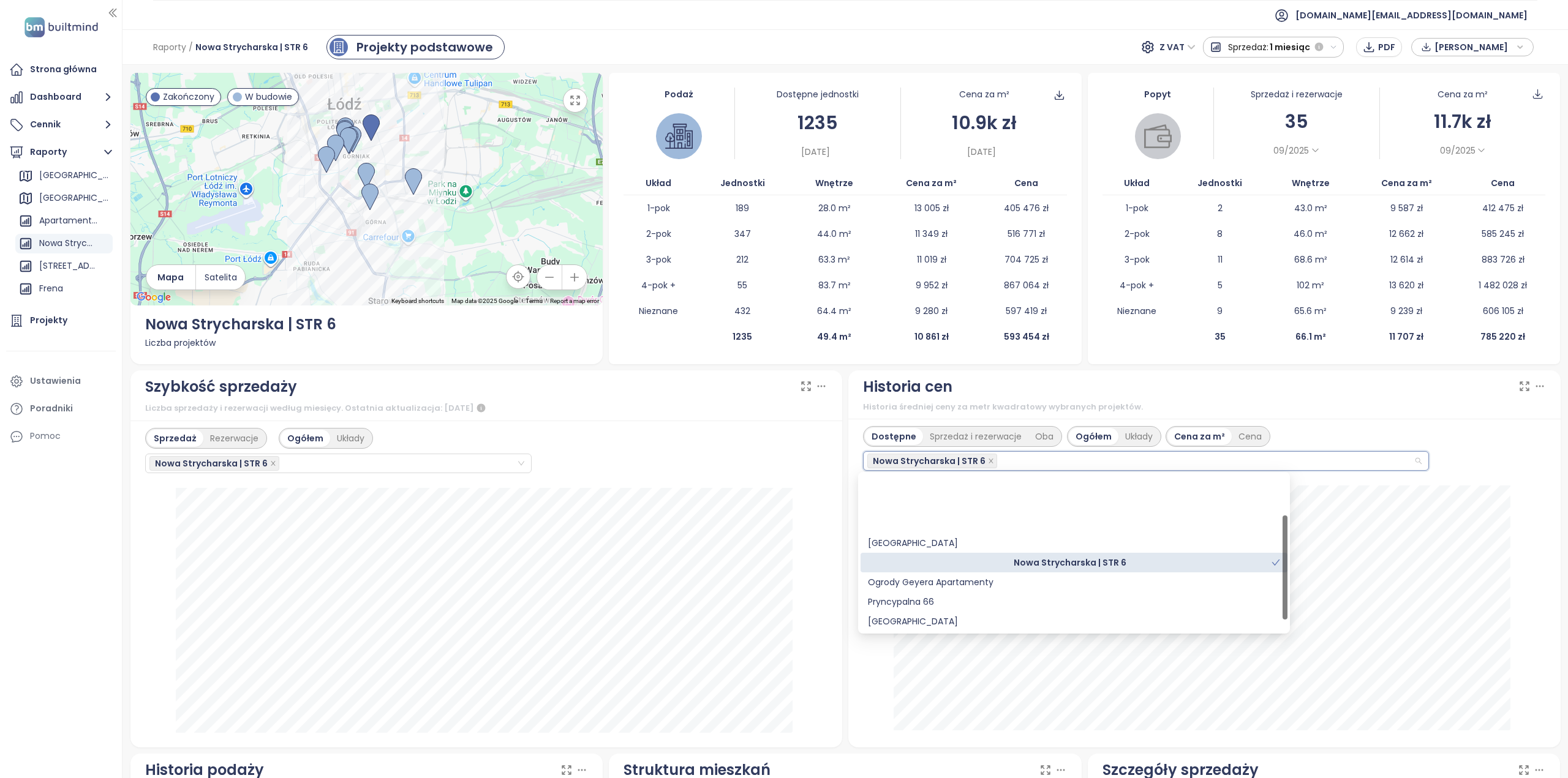
scroll to position [61, 0]
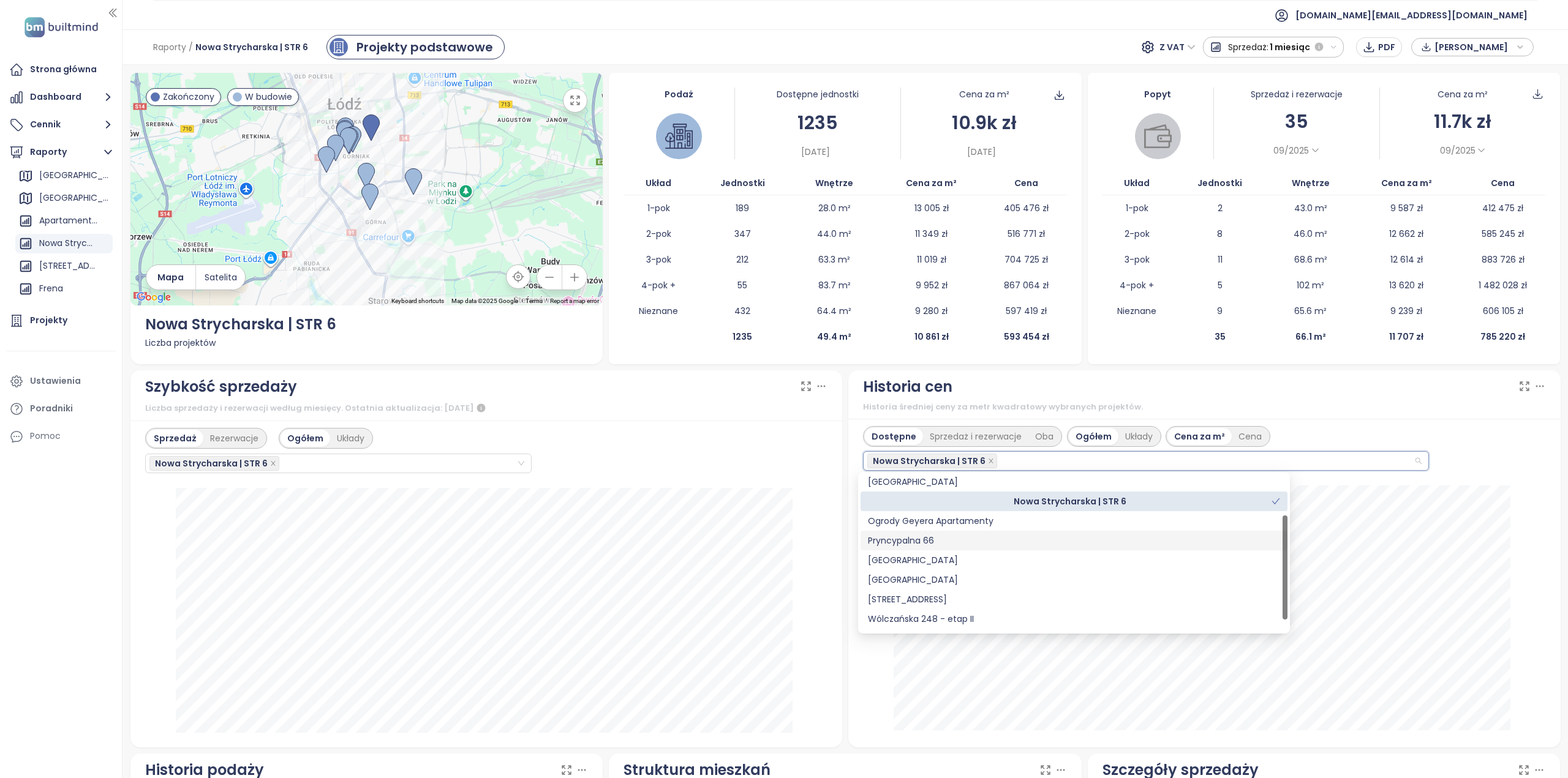
click at [916, 540] on div "Pryncypalna 66" at bounding box center [1074, 540] width 412 height 13
click at [916, 577] on div "Śląska Park" at bounding box center [1074, 580] width 412 height 13
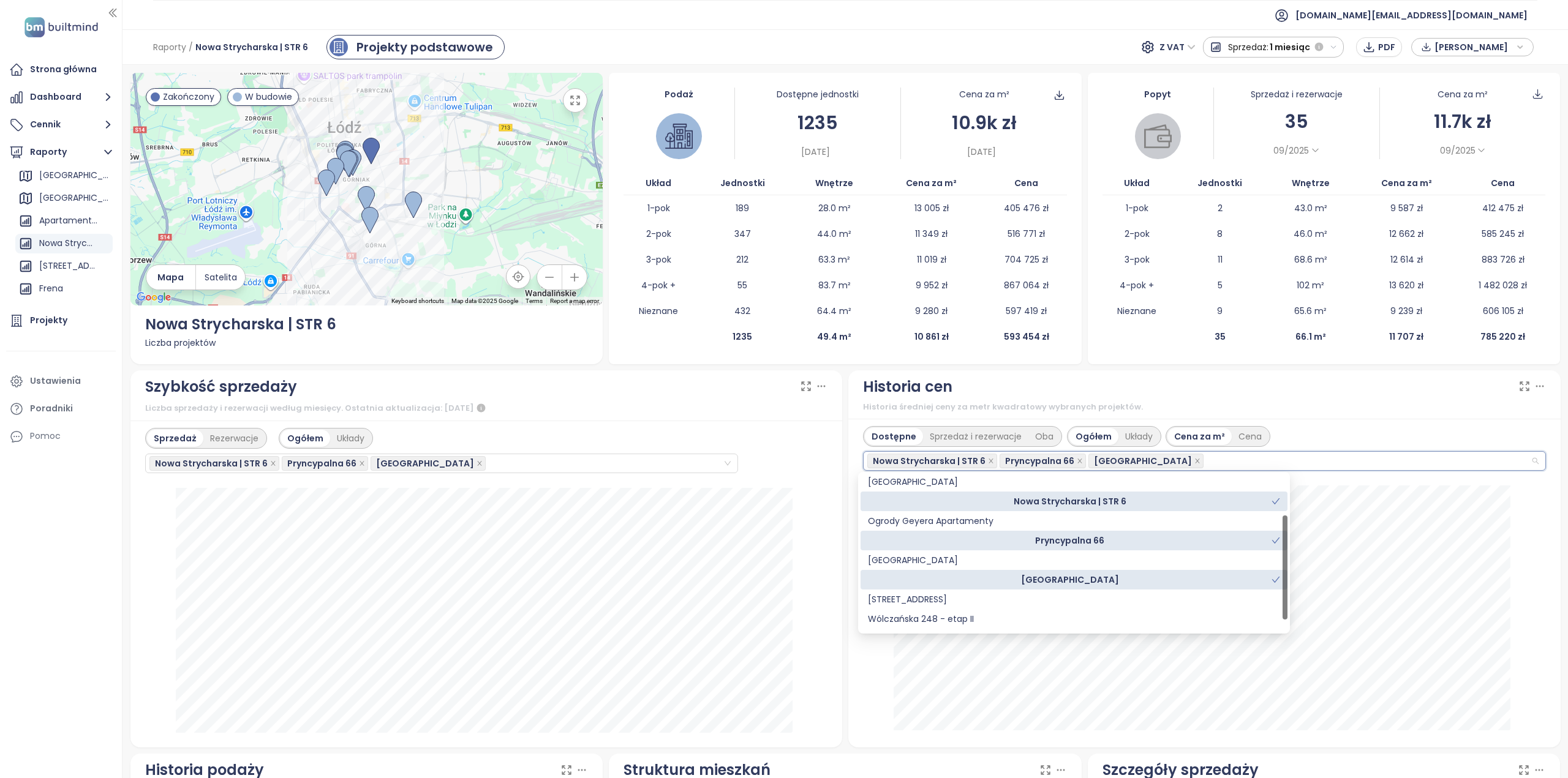
click at [1438, 433] on div "Dostępne Sprzedaż i rezerwacje Oba Ogółem Układy Cena za m² Cena Nowa Strychars…" at bounding box center [1204, 449] width 683 height 46
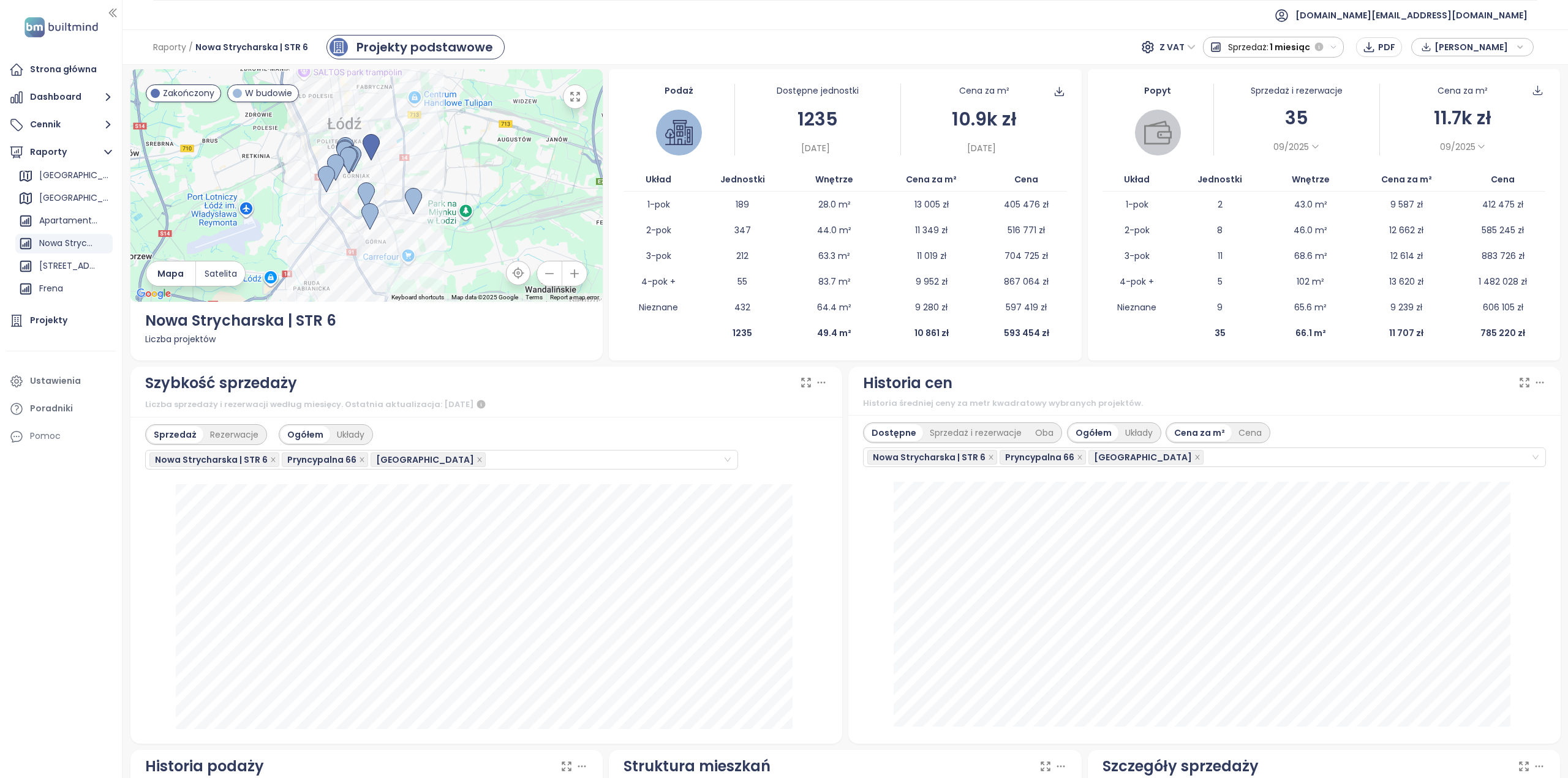
scroll to position [0, 0]
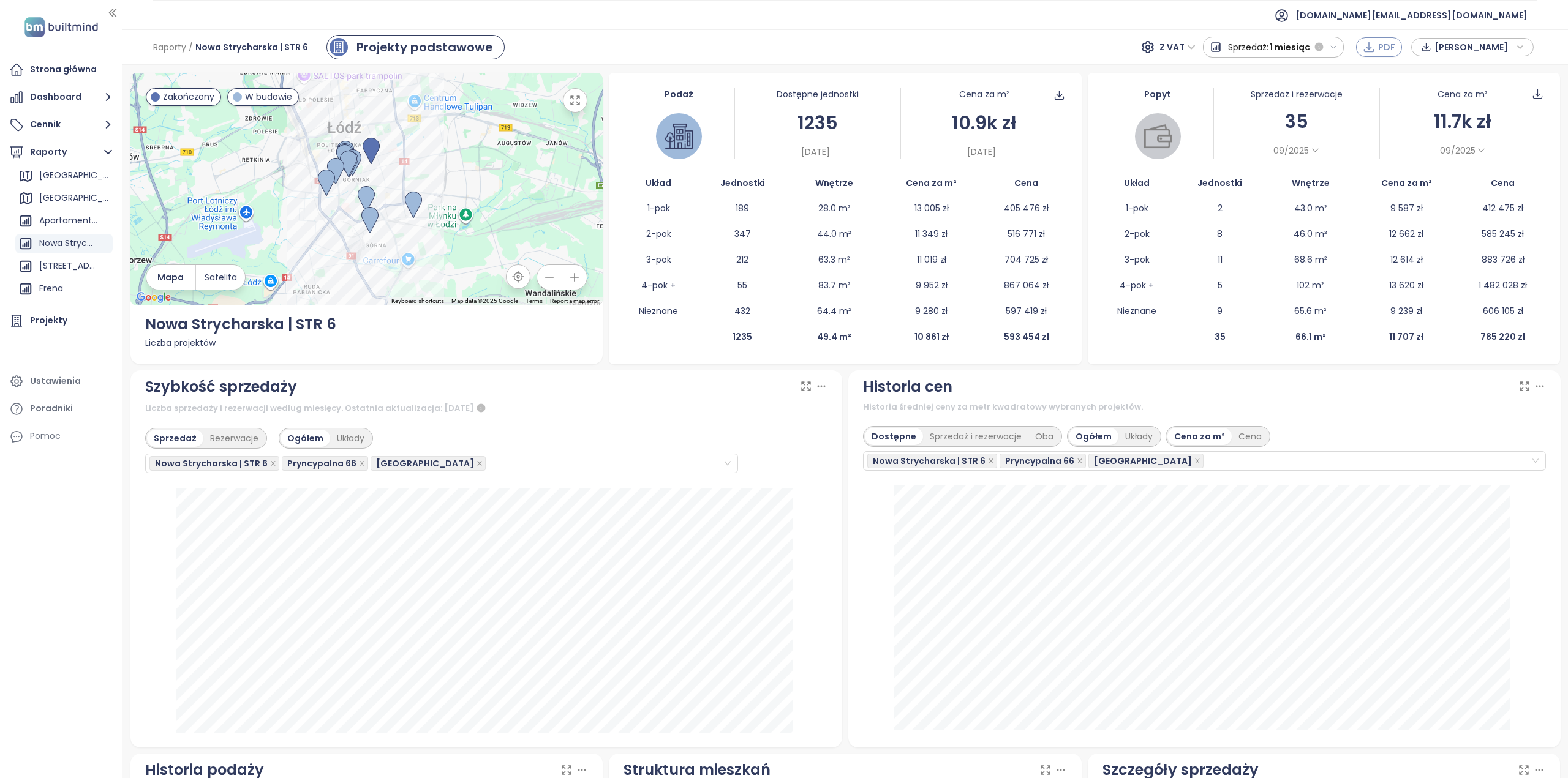
click at [1379, 46] on button "PDF" at bounding box center [1379, 47] width 46 height 20
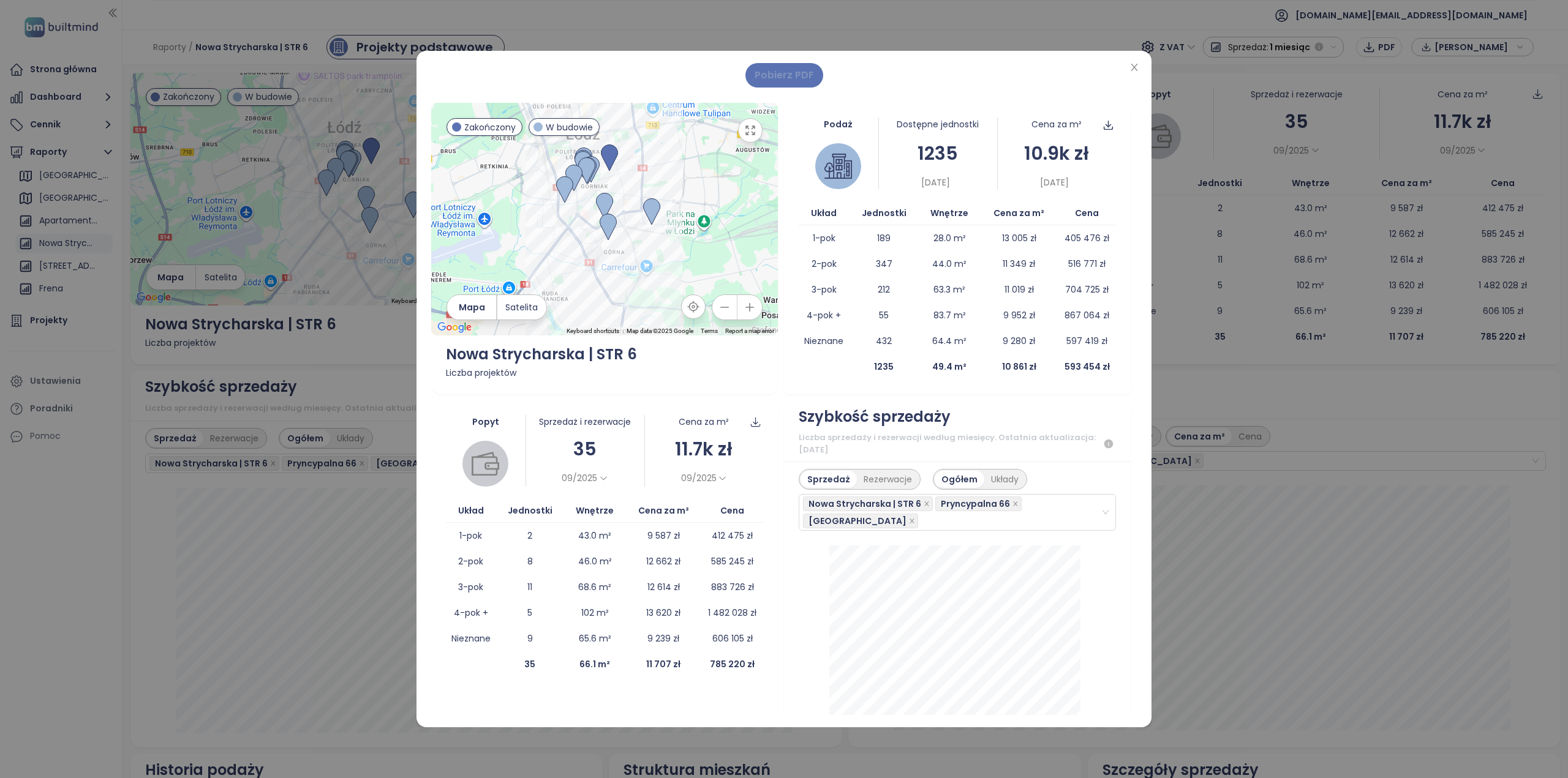
click at [795, 74] on span "Pobierz PDF" at bounding box center [784, 75] width 59 height 15
click at [800, 89] on div "Pobierz PDF ← Move left → Move right ↑ Move up ↓ Move down + Zoom in - Zoom out…" at bounding box center [784, 389] width 706 height 652
click at [803, 79] on span "Pobierz PDF" at bounding box center [784, 75] width 59 height 15
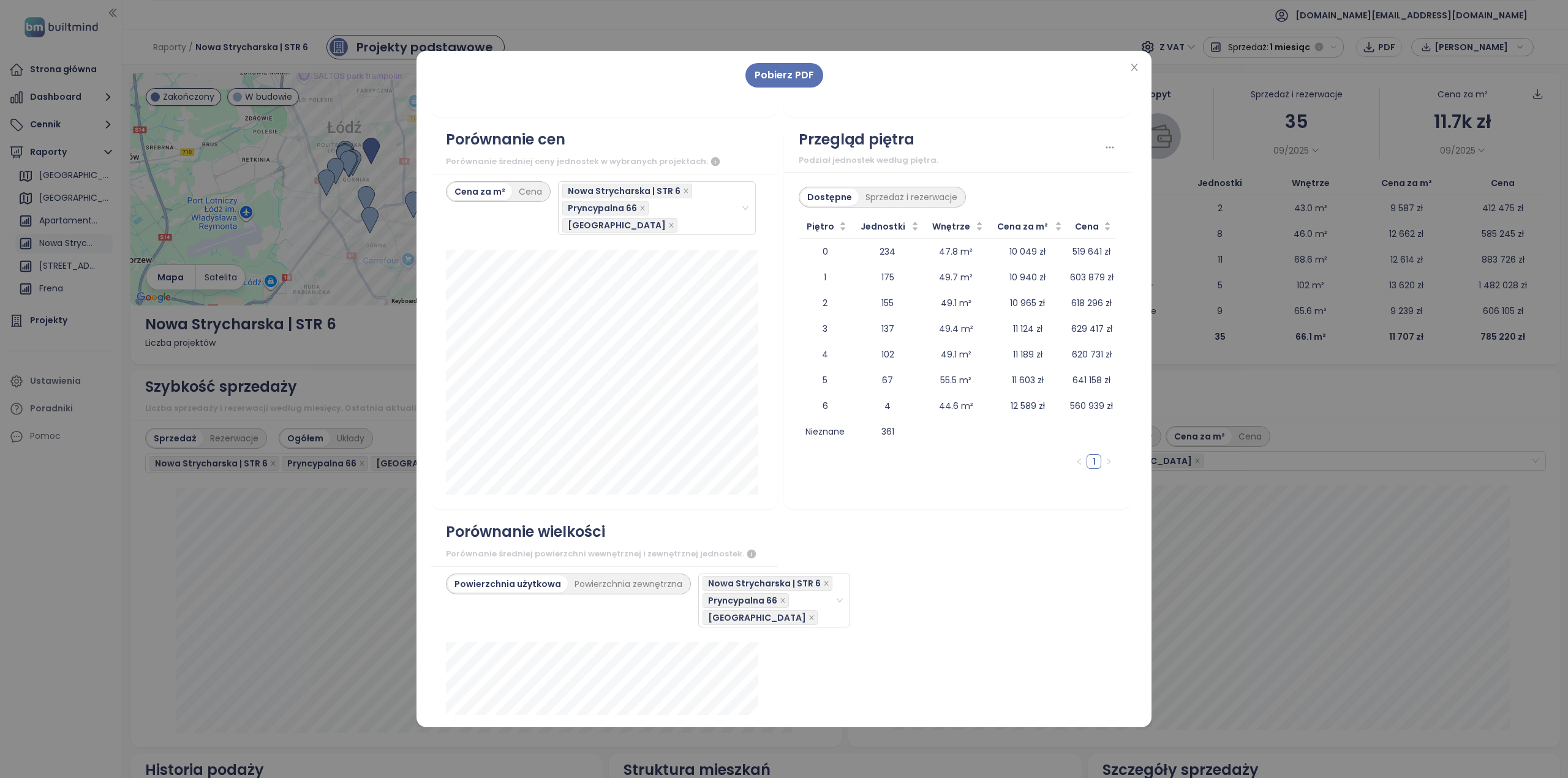
scroll to position [2031, 0]
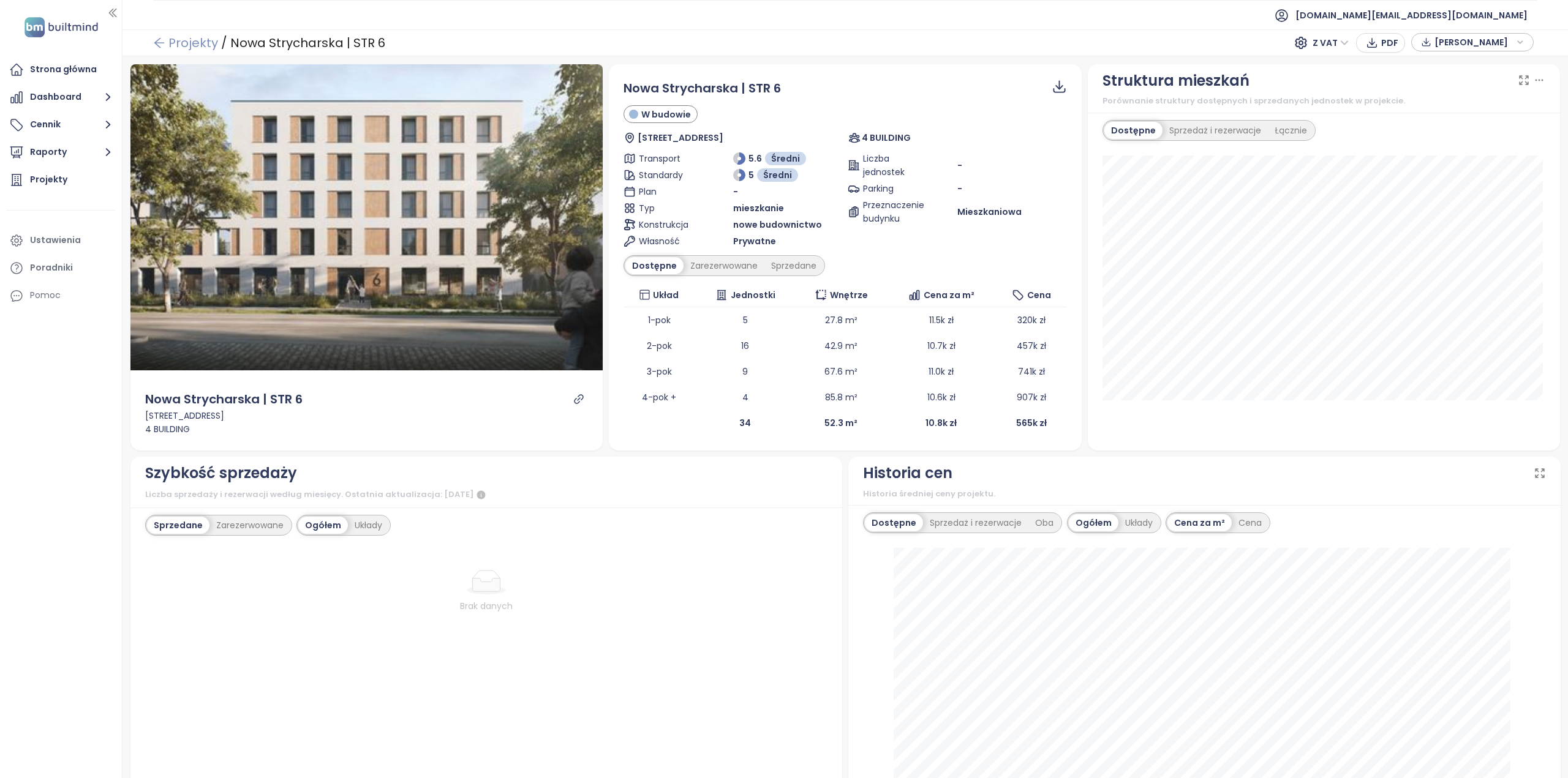
click at [184, 40] on link "Projekty" at bounding box center [186, 43] width 65 height 22
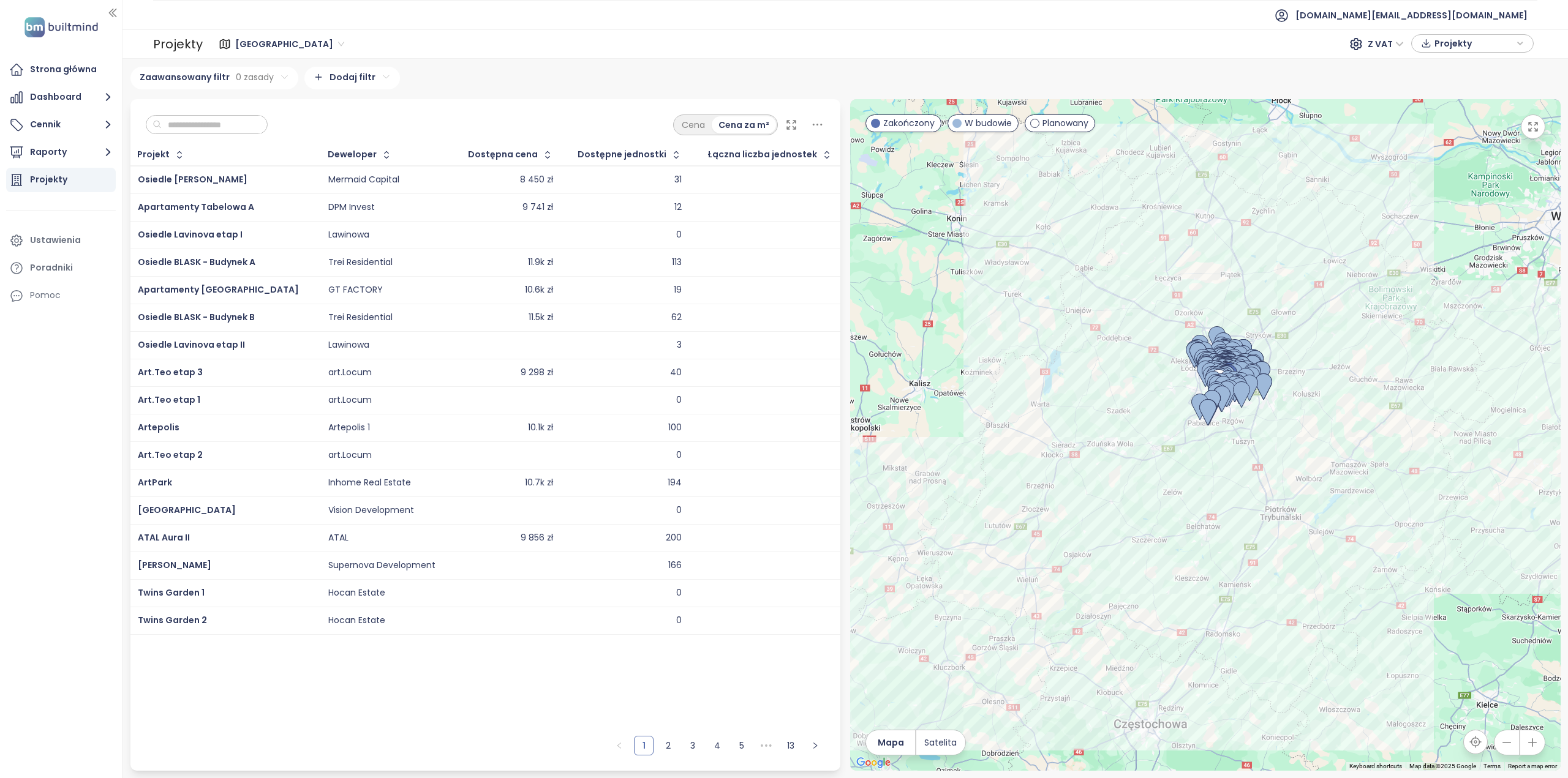
click at [239, 117] on input "text" at bounding box center [211, 125] width 99 height 18
paste input "**********"
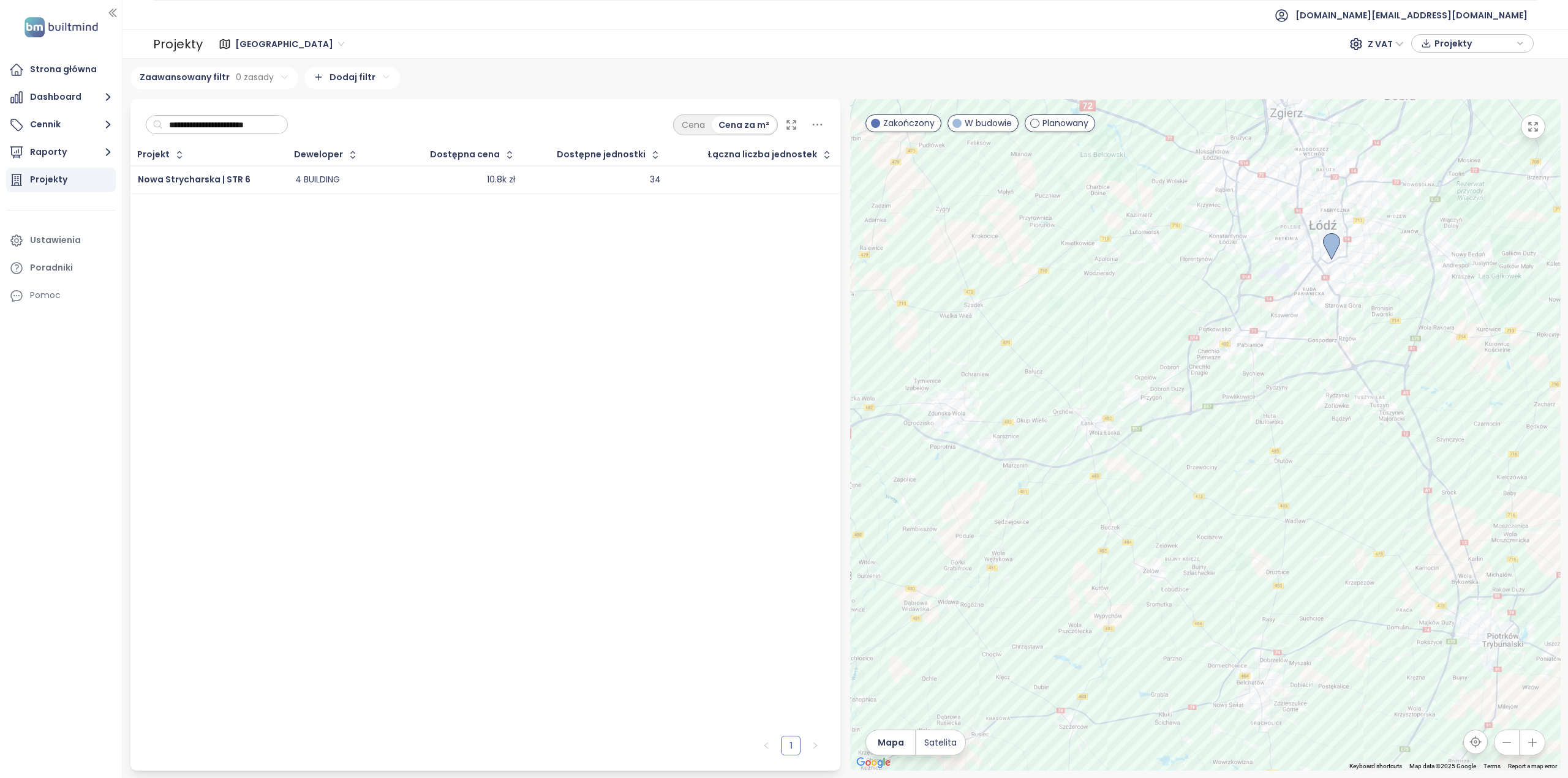
type input "**********"
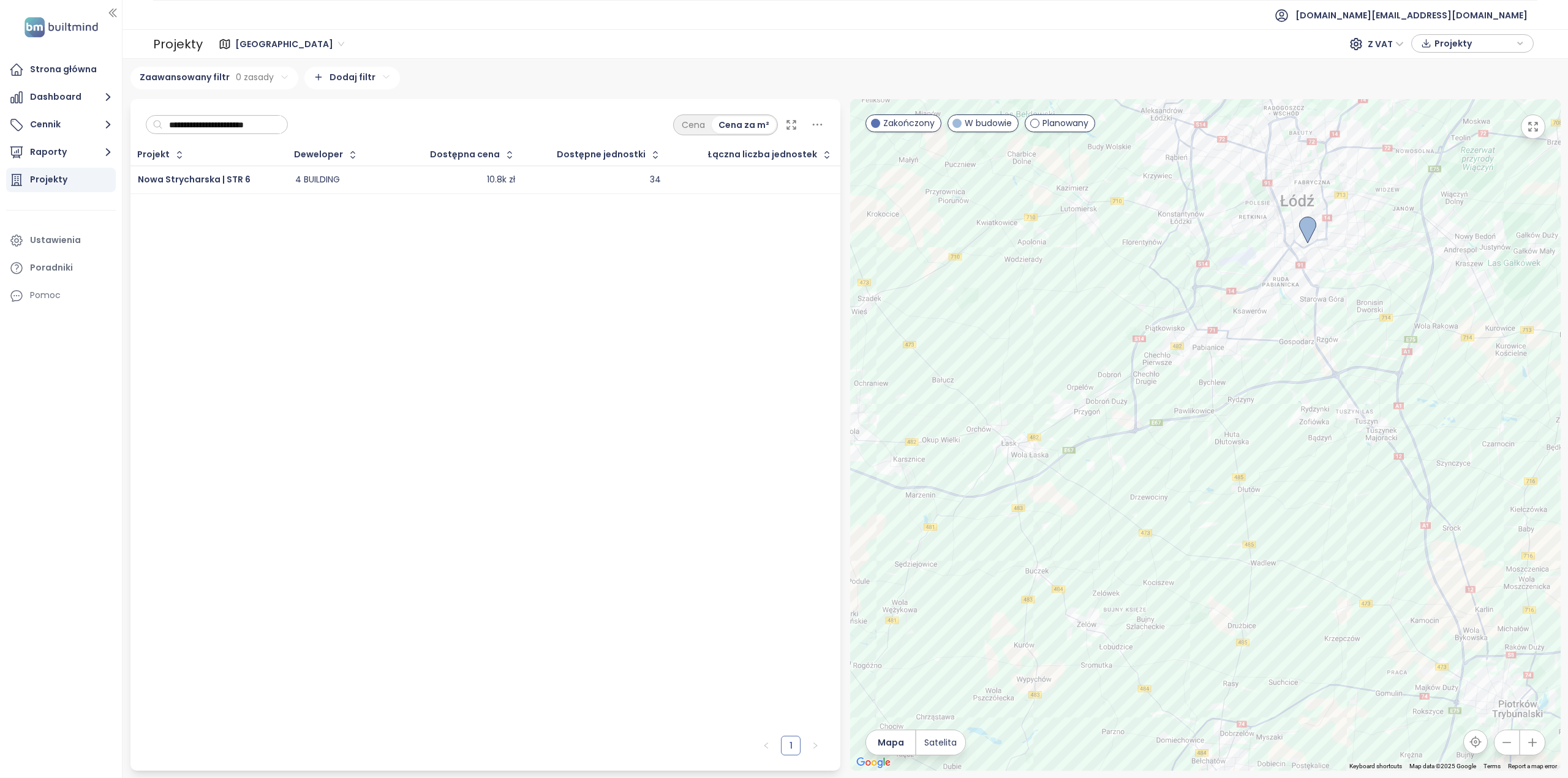
scroll to position [0, 0]
drag, startPoint x: 1212, startPoint y: 352, endPoint x: 1021, endPoint y: 465, distance: 221.9
click at [1019, 470] on div at bounding box center [1206, 435] width 711 height 672
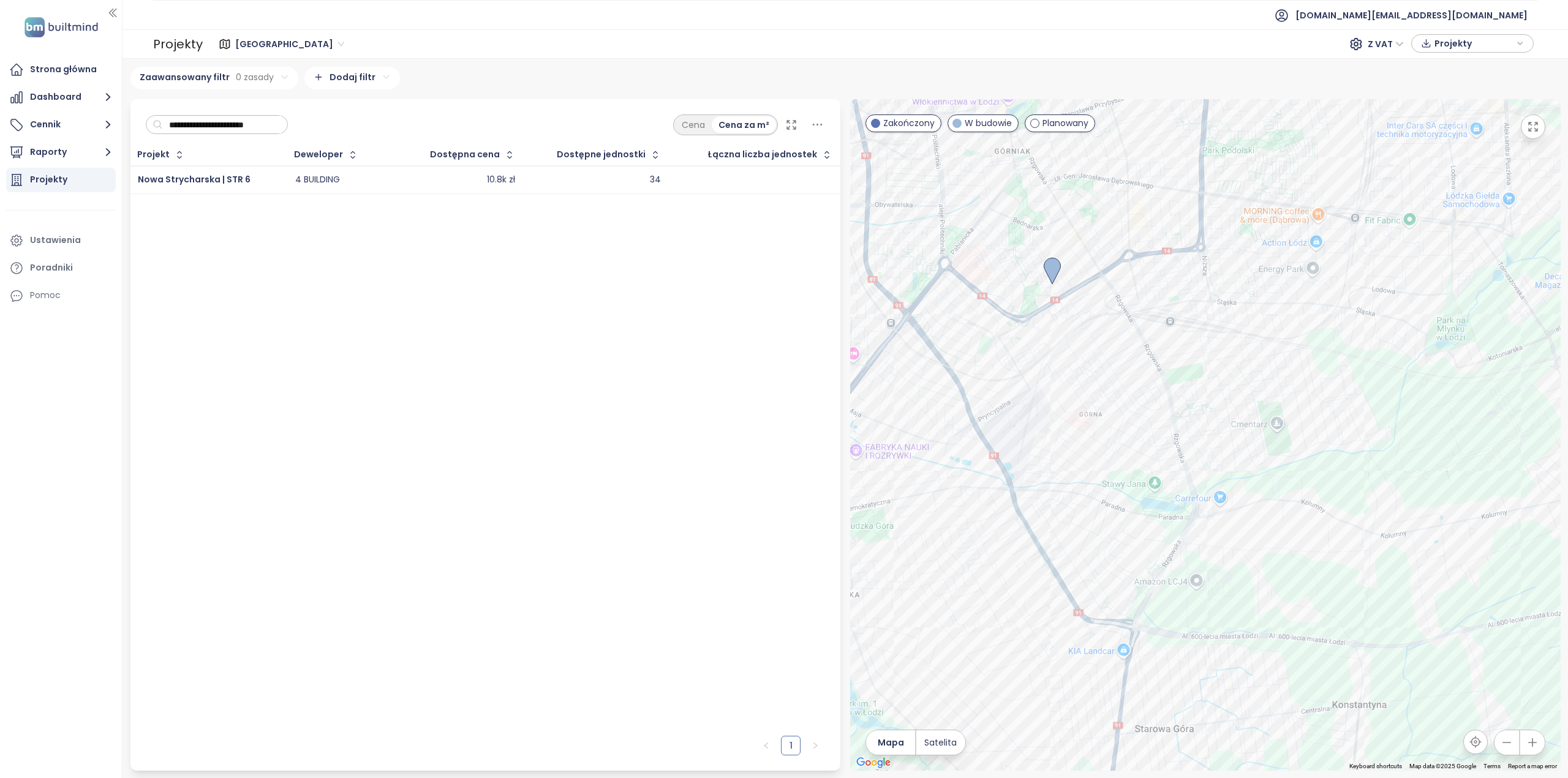
drag, startPoint x: 1005, startPoint y: 394, endPoint x: 980, endPoint y: 434, distance: 47.2
click at [980, 434] on div at bounding box center [1206, 435] width 711 height 672
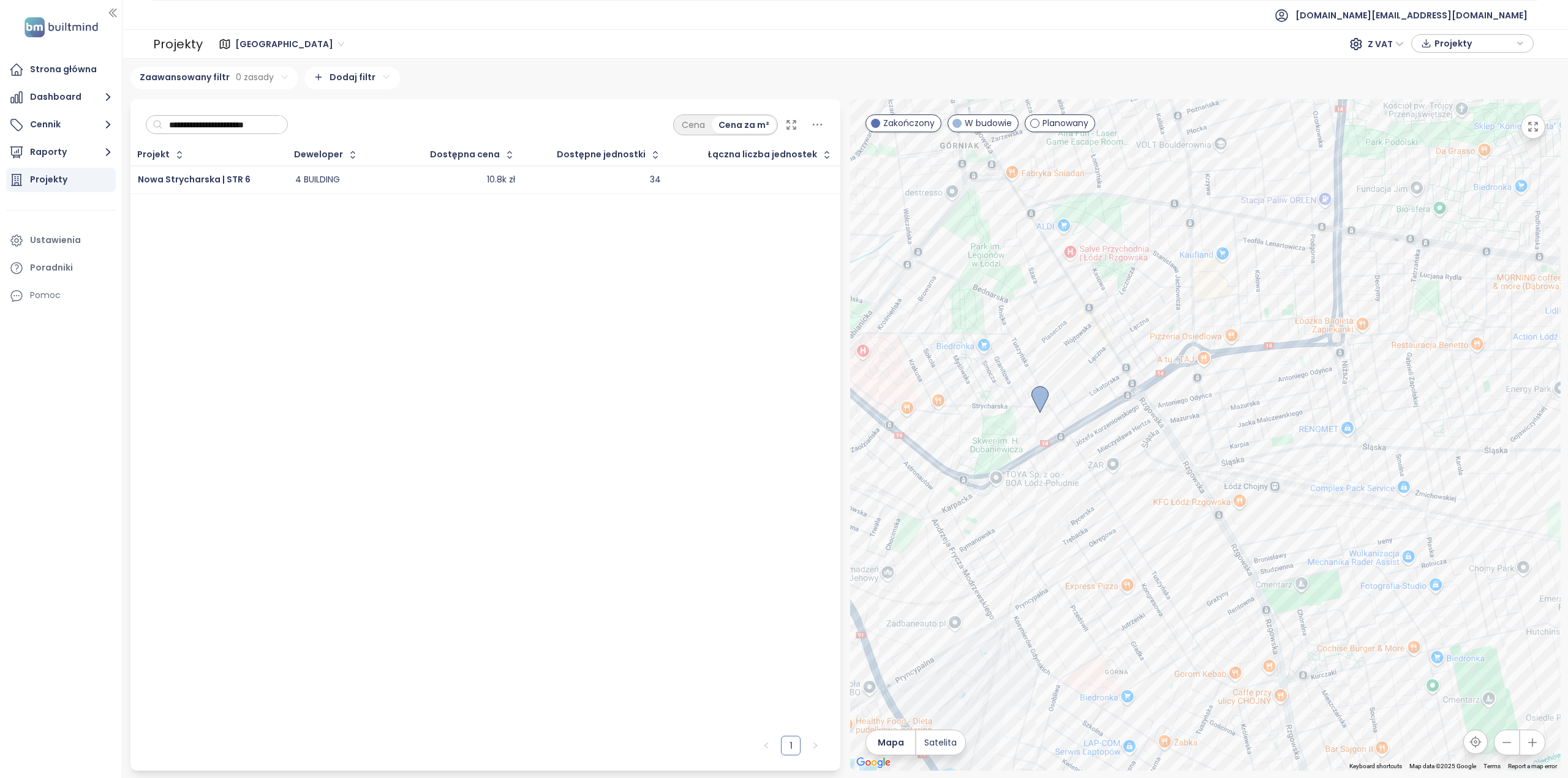
drag, startPoint x: 1038, startPoint y: 368, endPoint x: 1027, endPoint y: 563, distance: 195.3
click at [1025, 567] on div at bounding box center [1206, 435] width 711 height 672
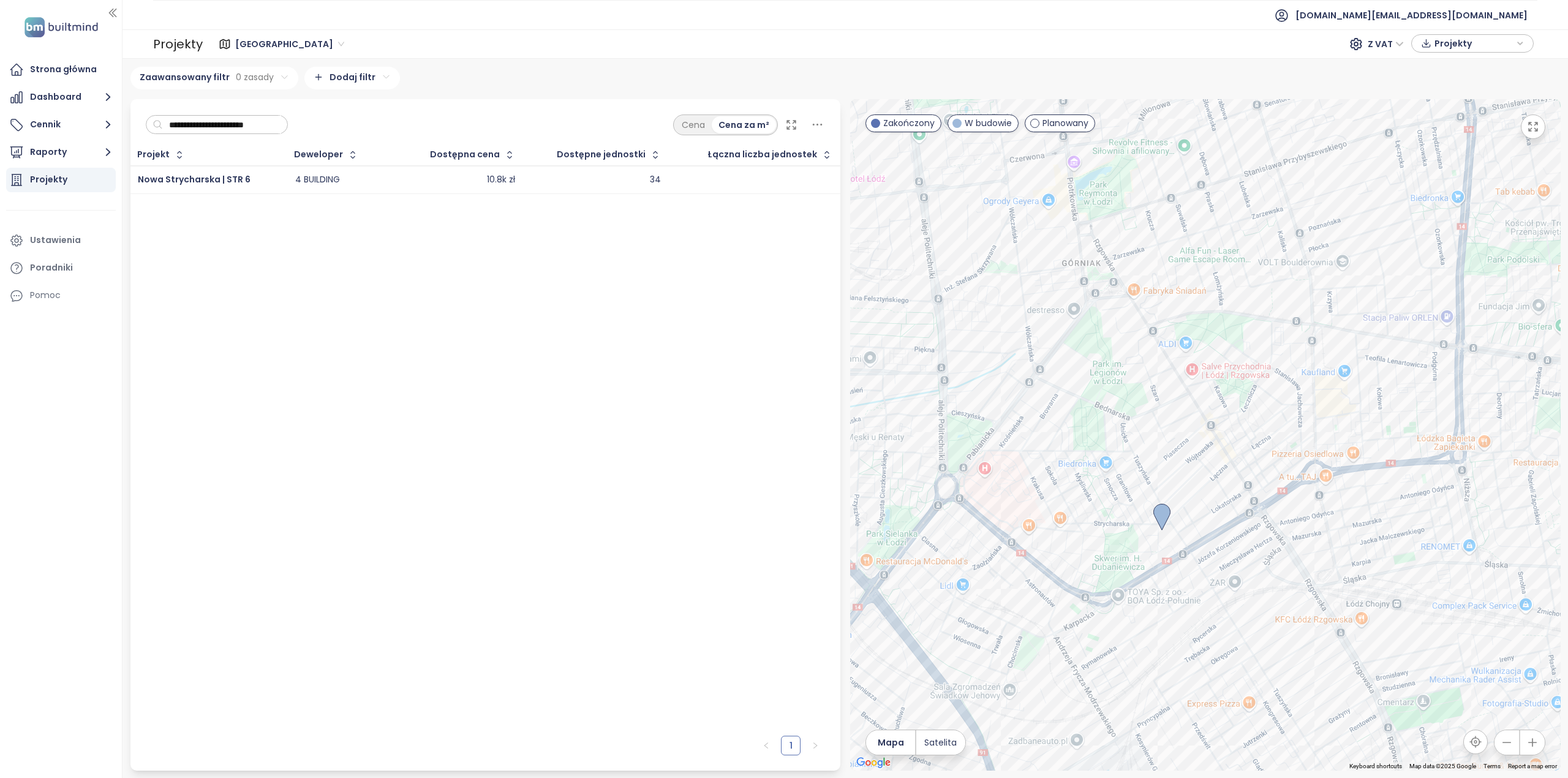
drag, startPoint x: 1094, startPoint y: 292, endPoint x: 1141, endPoint y: 371, distance: 91.9
click at [1141, 371] on div at bounding box center [1206, 435] width 711 height 672
